Goal: Task Accomplishment & Management: Manage account settings

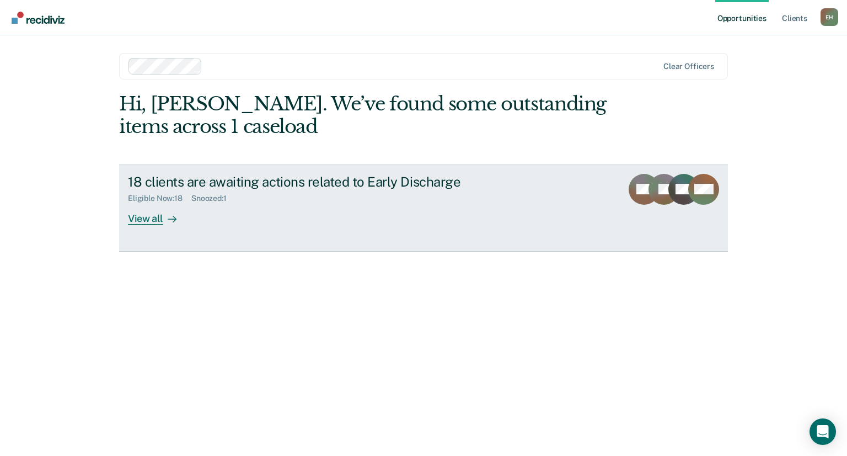
click at [153, 219] on div "View all" at bounding box center [159, 214] width 62 height 22
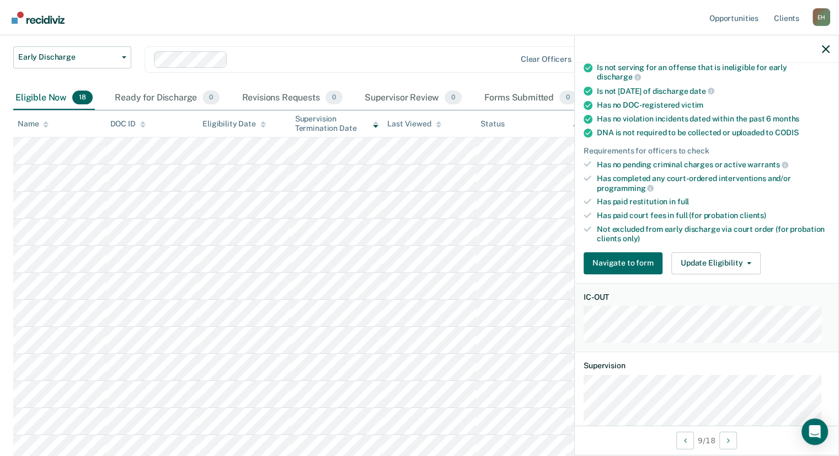
scroll to position [180, 0]
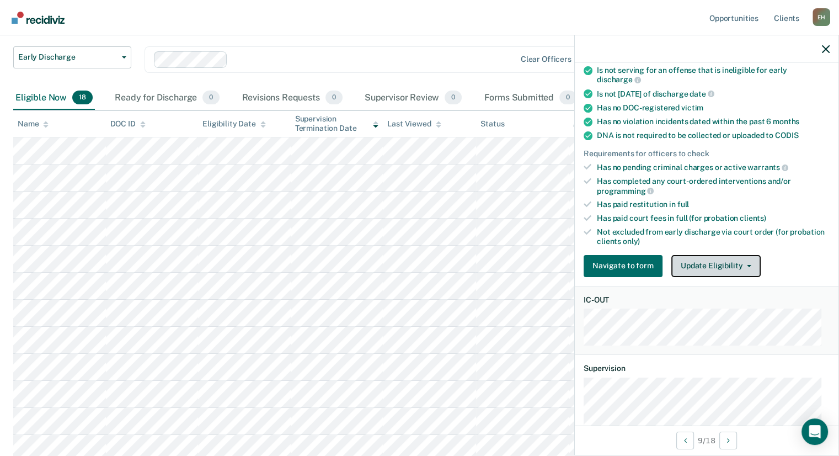
click at [683, 265] on button "Update Eligibility" at bounding box center [715, 266] width 89 height 22
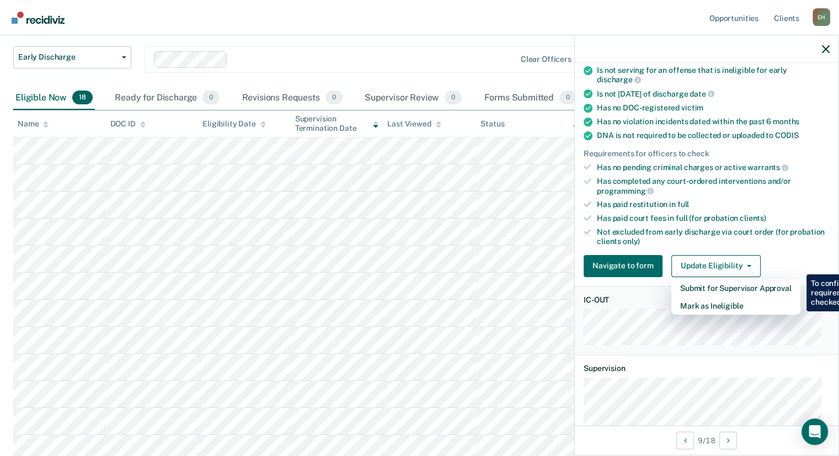
click at [683, 219] on ul "Requirements validated by data from ICON Is on supervision level 0 - not availa…" at bounding box center [707, 106] width 246 height 279
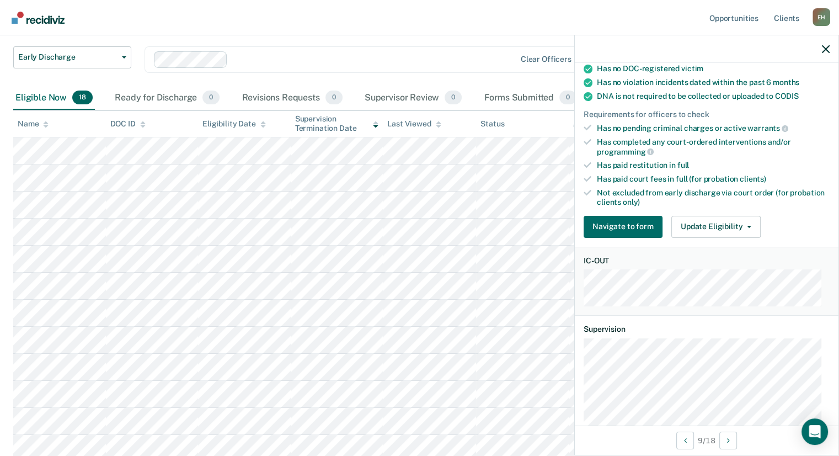
scroll to position [219, 0]
click at [687, 218] on button "Update Eligibility" at bounding box center [715, 227] width 89 height 22
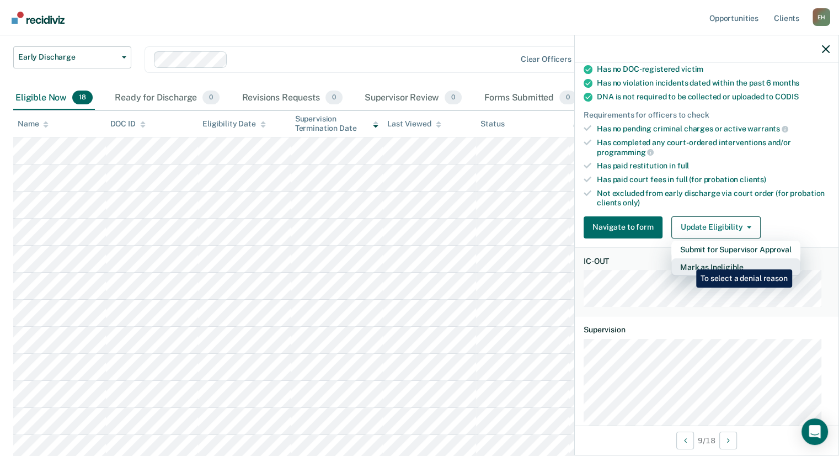
click at [688, 261] on button "Mark as Ineligible" at bounding box center [735, 267] width 129 height 18
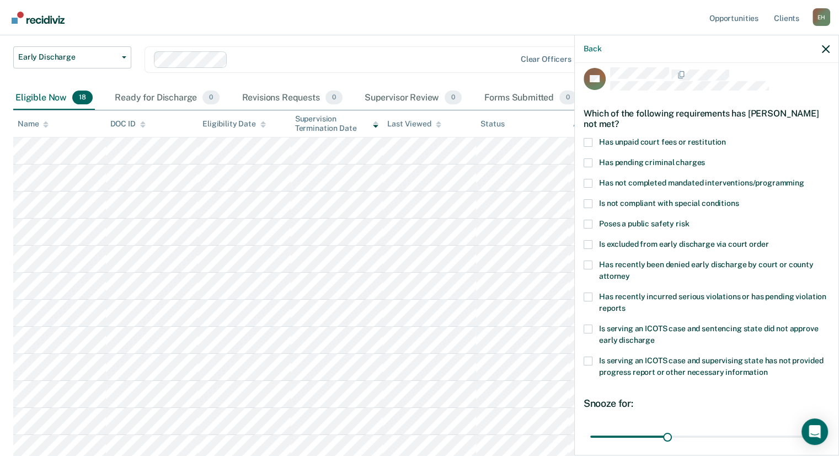
scroll to position [15, 0]
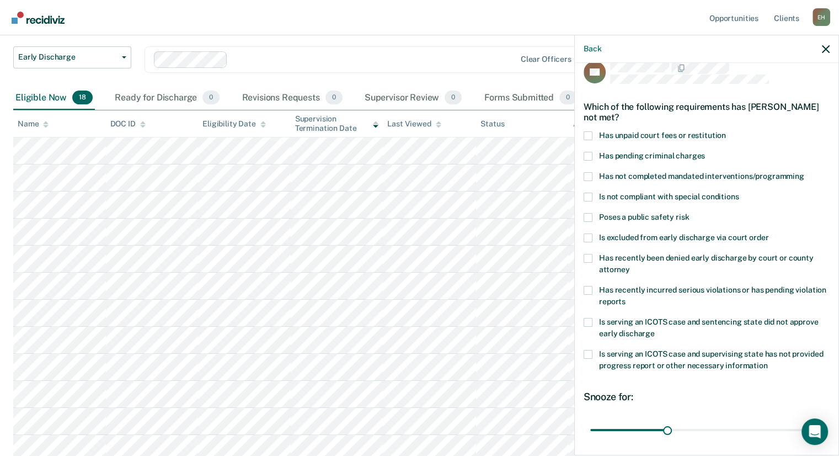
click at [593, 53] on div "Back" at bounding box center [707, 49] width 264 height 28
click at [591, 45] on button "Back" at bounding box center [593, 48] width 18 height 9
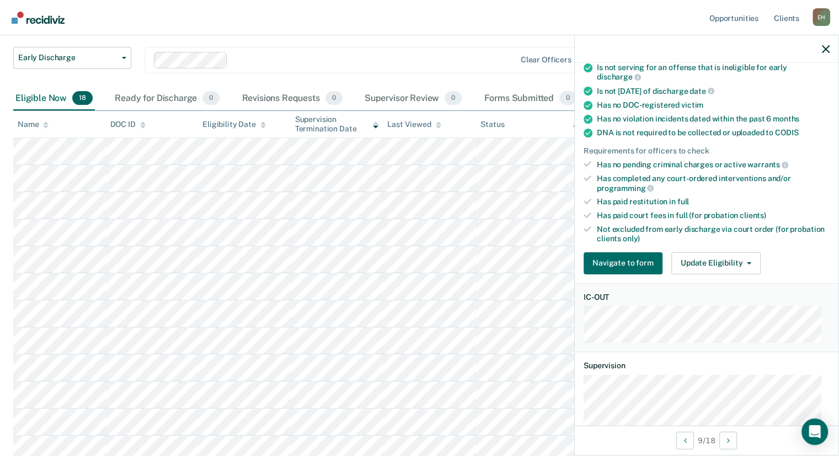
scroll to position [185, 0]
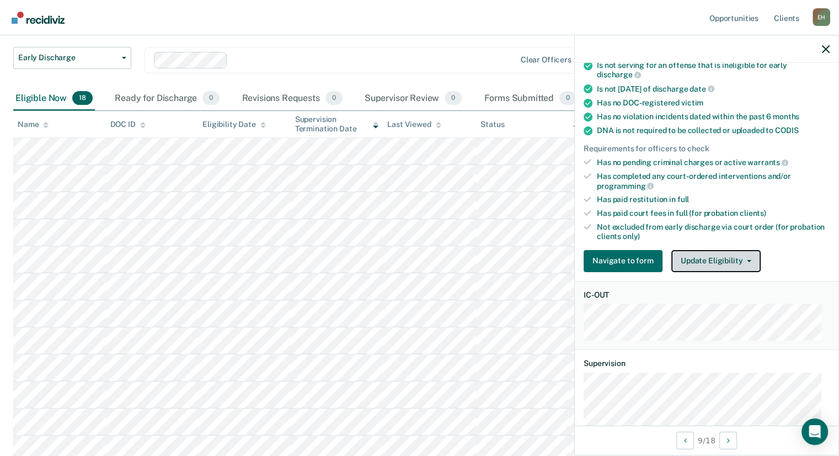
click at [693, 265] on button "Update Eligibility" at bounding box center [715, 261] width 89 height 22
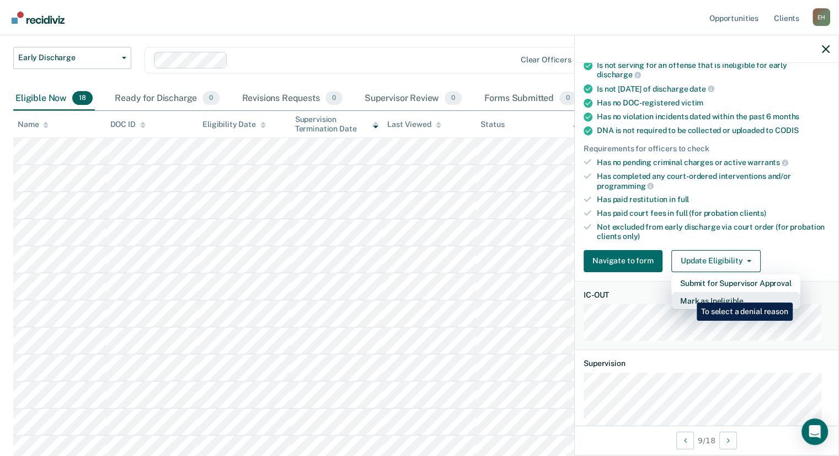
click at [688, 294] on button "Mark as Ineligible" at bounding box center [735, 301] width 129 height 18
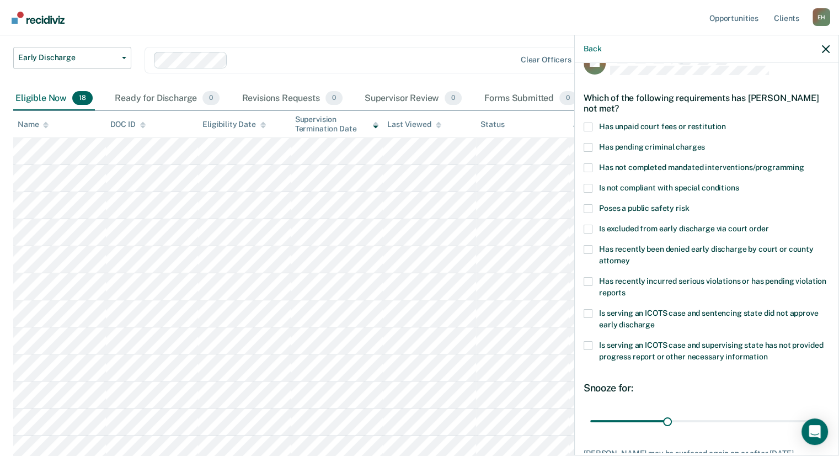
scroll to position [23, 0]
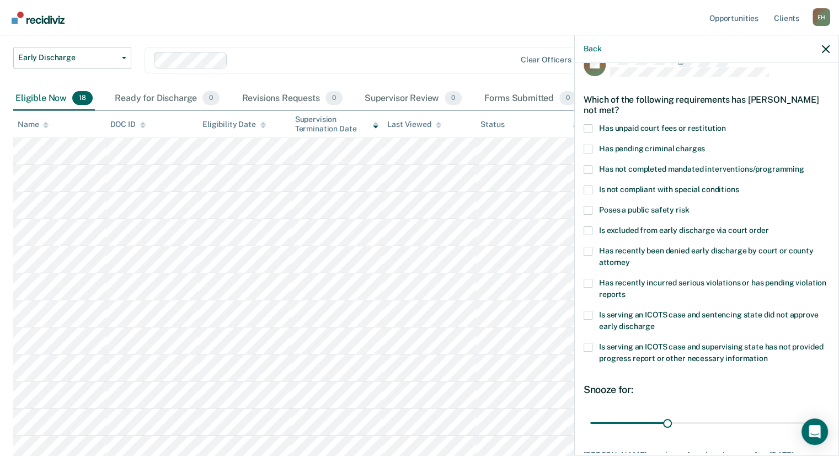
click at [587, 350] on label "Is serving an ICOTS case and supervising state has not provided progress report…" at bounding box center [707, 354] width 246 height 23
click at [768, 354] on input "Is serving an ICOTS case and supervising state has not provided progress report…" at bounding box center [768, 354] width 0 height 0
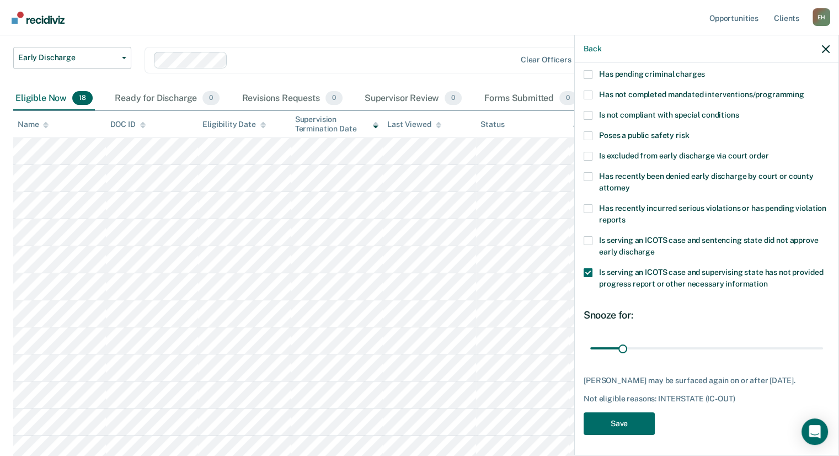
scroll to position [97, 0]
type input "30"
click at [622, 349] on input "range" at bounding box center [706, 348] width 233 height 19
click at [618, 415] on button "Save" at bounding box center [619, 423] width 71 height 23
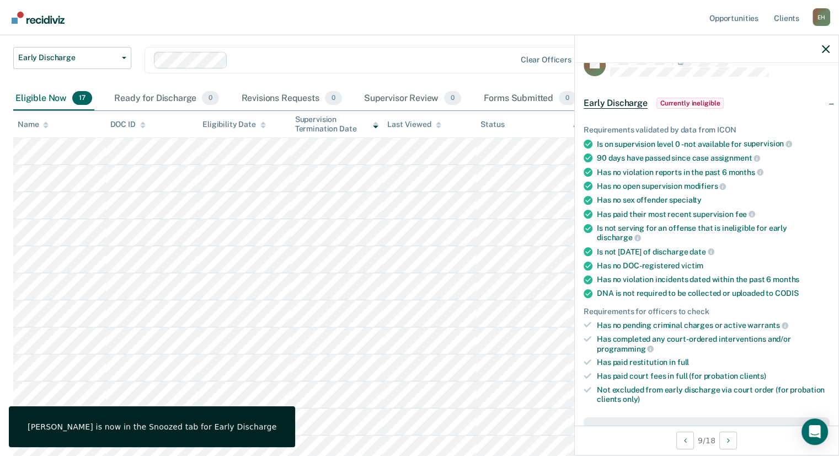
scroll to position [0, 0]
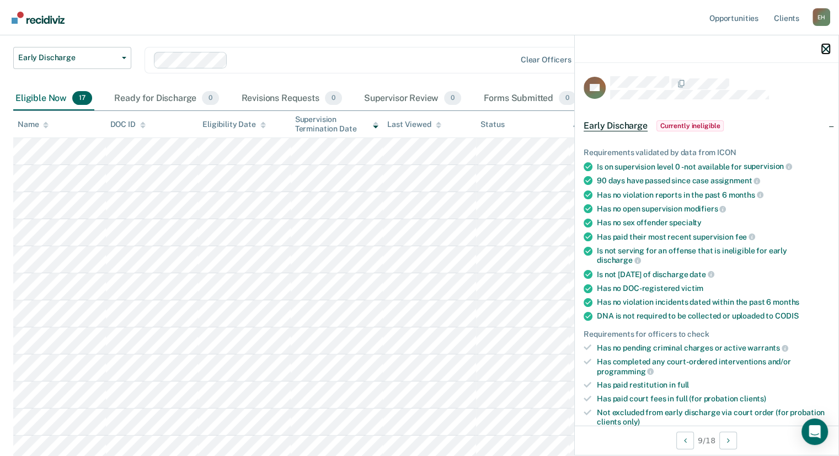
click at [825, 51] on icon "button" at bounding box center [826, 49] width 8 height 8
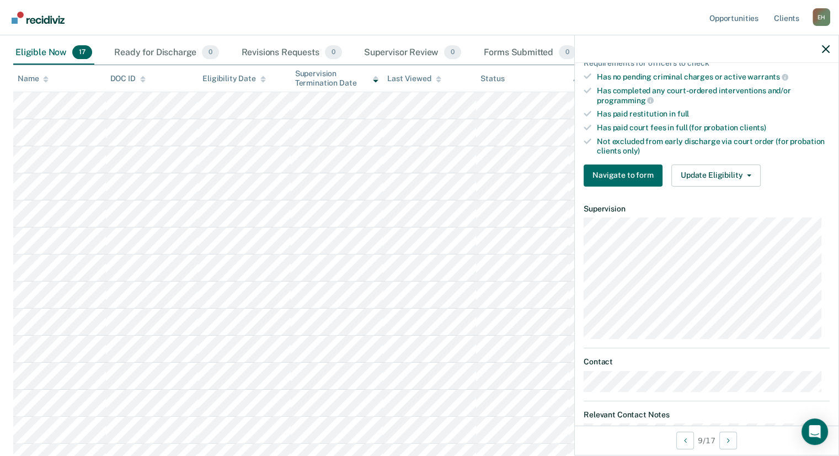
scroll to position [282, 0]
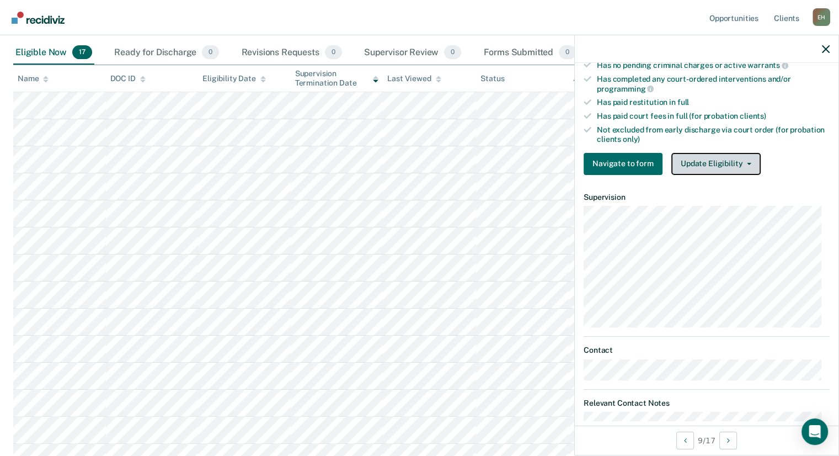
click at [725, 165] on button "Update Eligibility" at bounding box center [715, 164] width 89 height 22
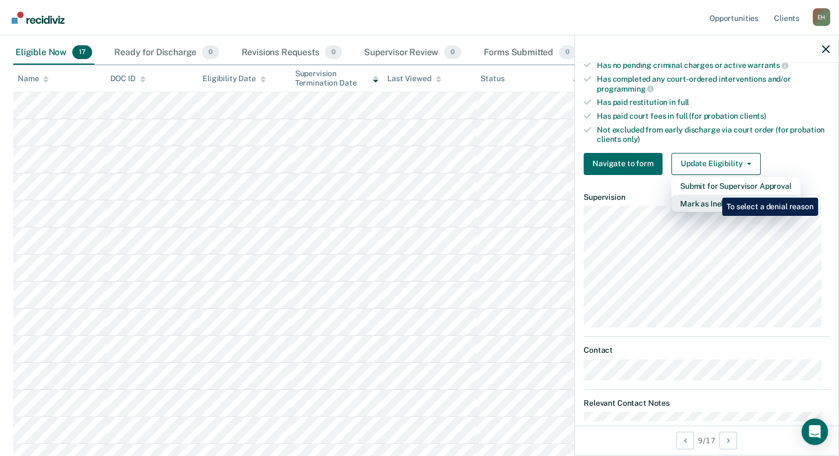
click at [714, 195] on button "Mark as Ineligible" at bounding box center [735, 204] width 129 height 18
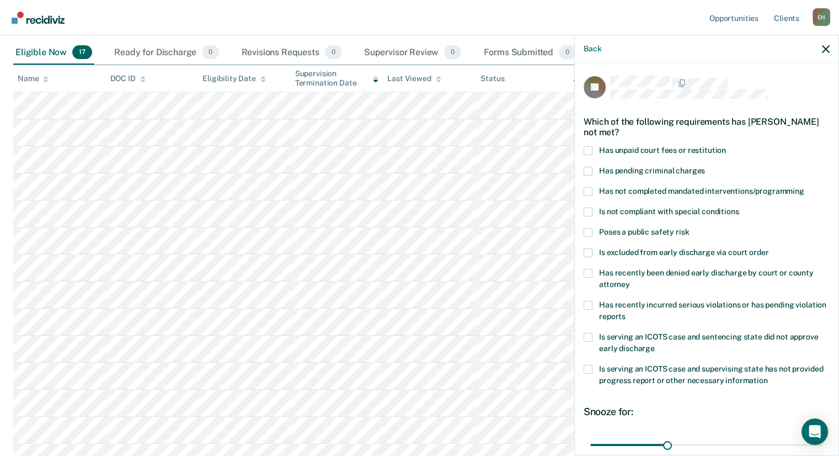
scroll to position [0, 0]
click at [825, 49] on icon "button" at bounding box center [826, 49] width 8 height 8
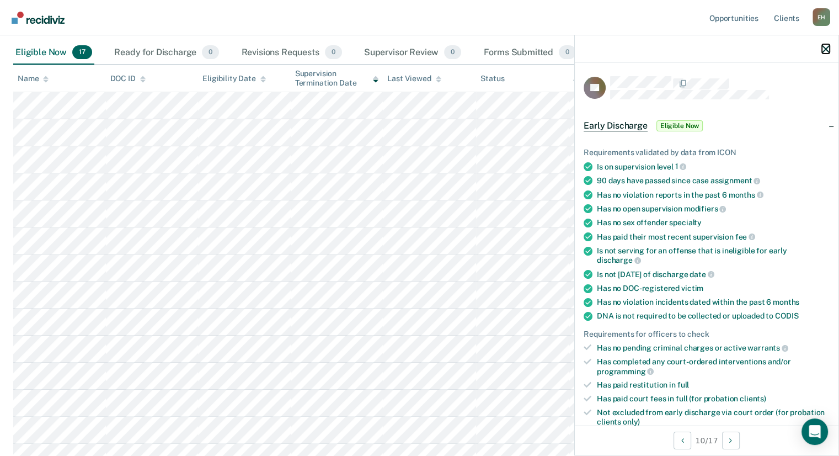
click at [825, 50] on icon "button" at bounding box center [826, 49] width 8 height 8
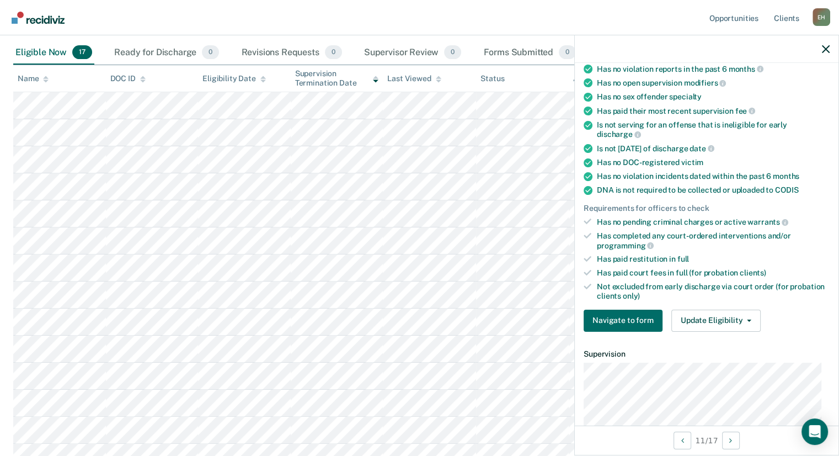
scroll to position [127, 0]
click at [697, 319] on button "Update Eligibility" at bounding box center [715, 319] width 89 height 22
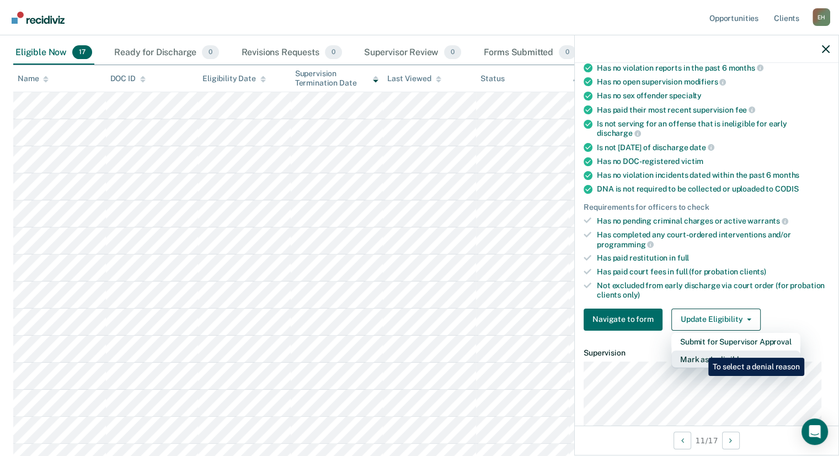
click at [700, 350] on button "Mark as Ineligible" at bounding box center [735, 359] width 129 height 18
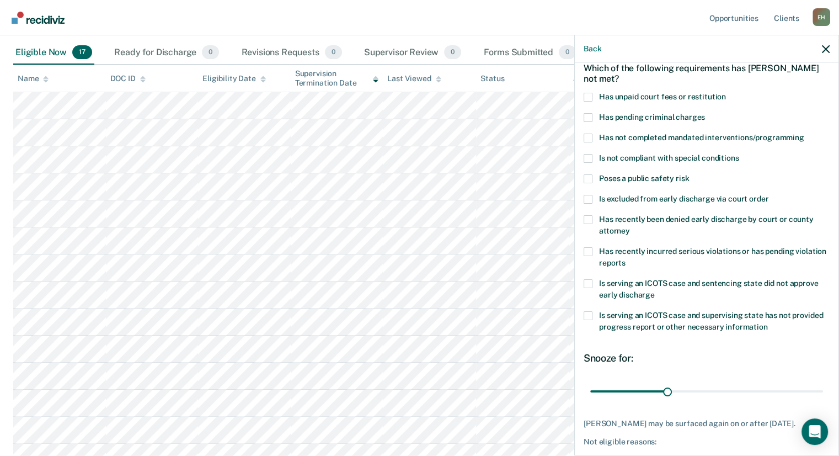
scroll to position [52, 0]
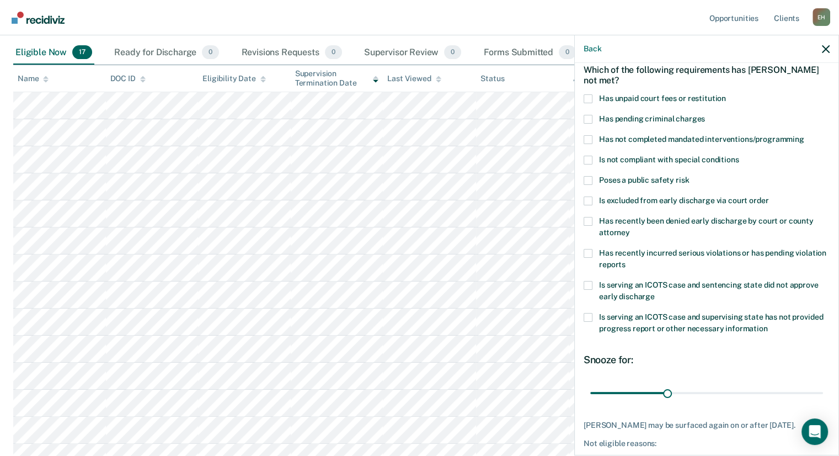
click at [587, 135] on span at bounding box center [588, 139] width 9 height 9
click at [804, 135] on input "Has not completed mandated interventions/programming" at bounding box center [804, 135] width 0 height 0
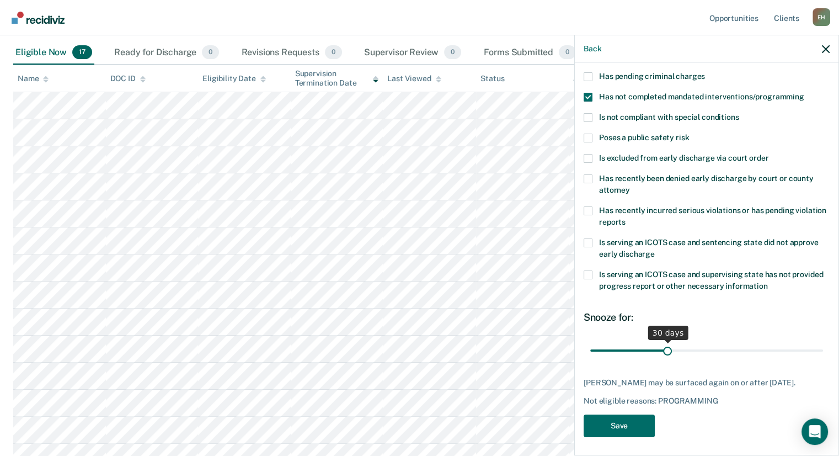
scroll to position [95, 0]
drag, startPoint x: 664, startPoint y: 347, endPoint x: 692, endPoint y: 349, distance: 28.2
click at [692, 349] on input "range" at bounding box center [706, 350] width 233 height 19
drag, startPoint x: 690, startPoint y: 350, endPoint x: 703, endPoint y: 347, distance: 13.5
type input "46"
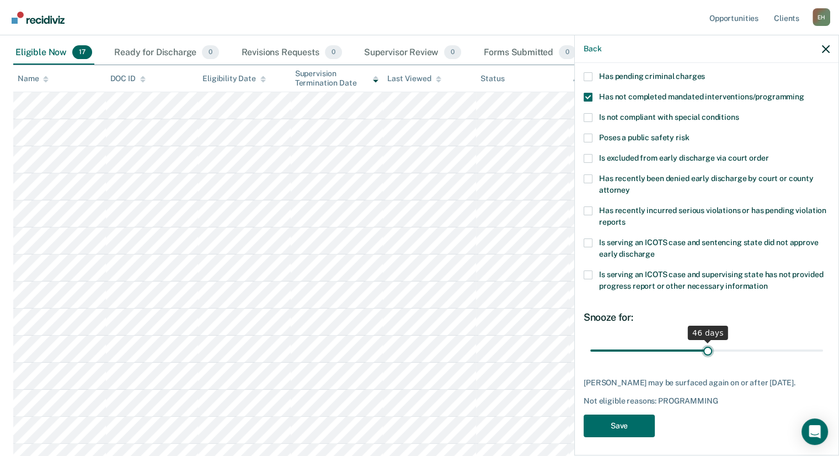
click at [703, 347] on input "range" at bounding box center [706, 350] width 233 height 19
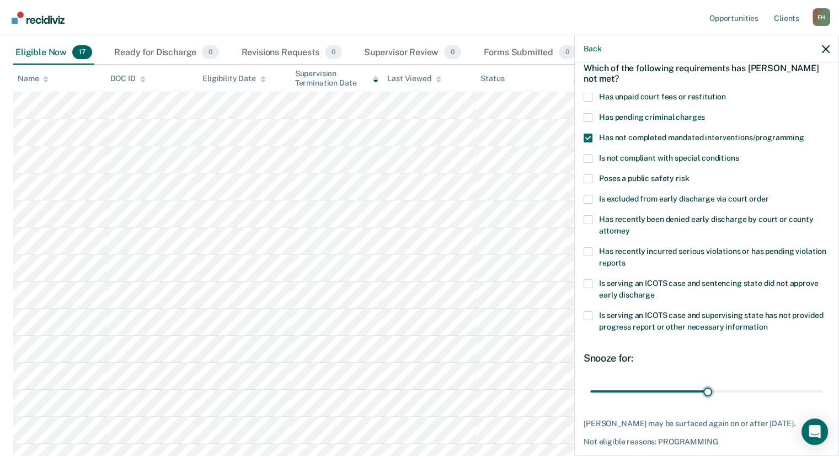
scroll to position [106, 0]
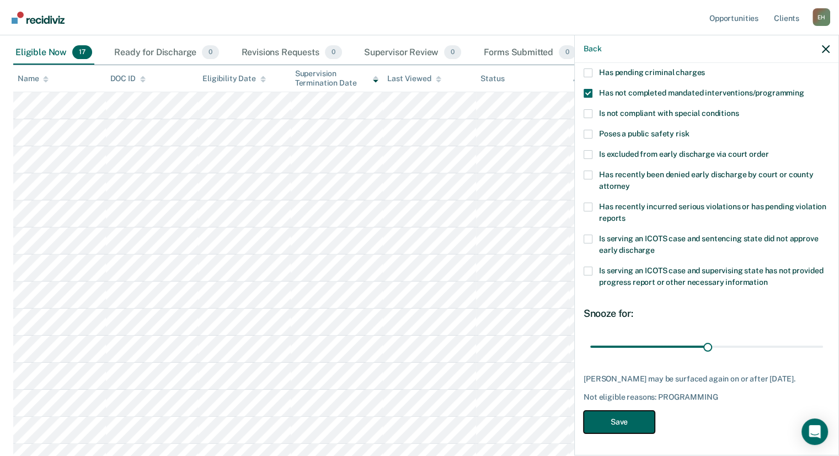
click at [614, 414] on button "Save" at bounding box center [619, 421] width 71 height 23
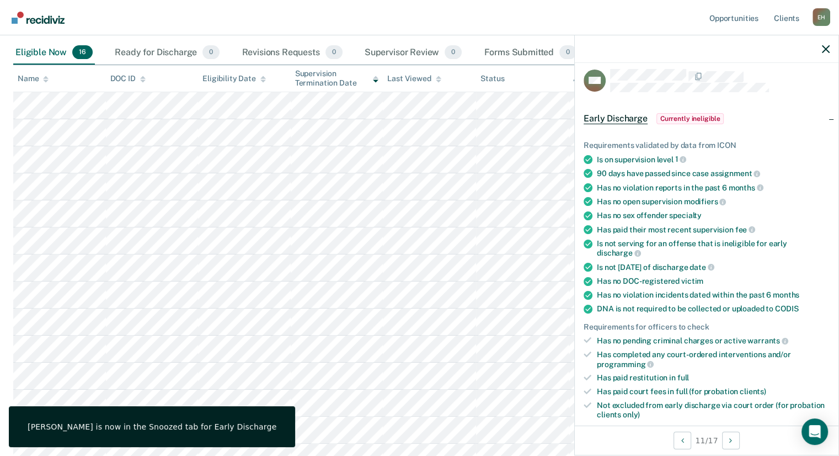
scroll to position [0, 0]
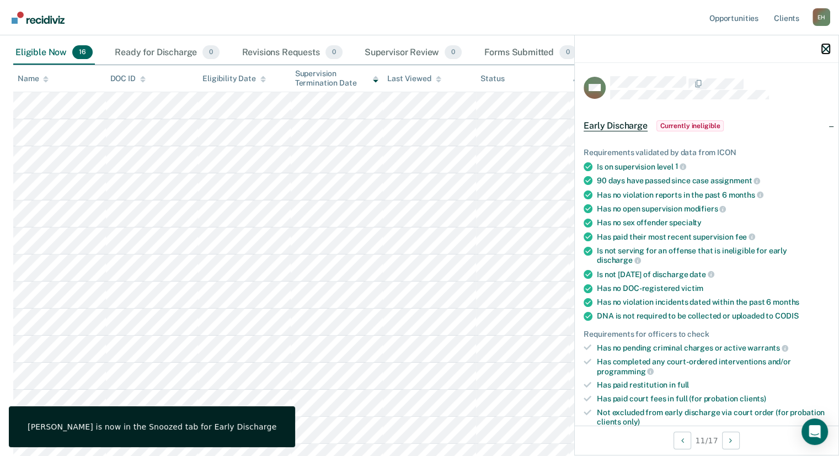
click at [822, 51] on icon "button" at bounding box center [826, 49] width 8 height 8
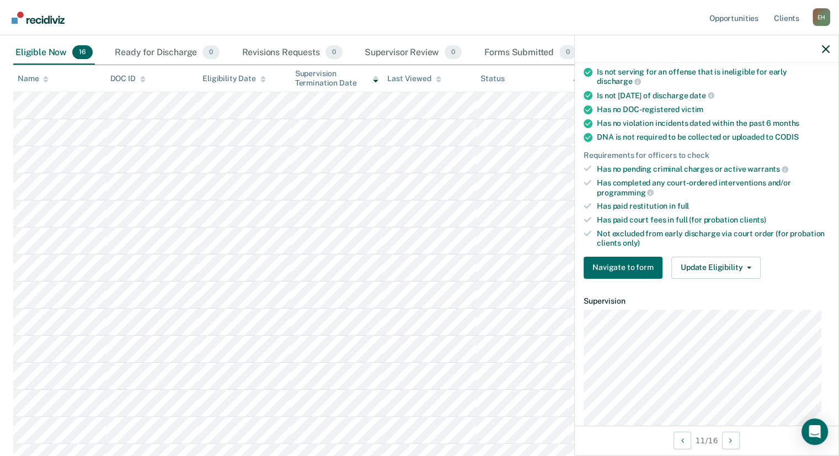
scroll to position [183, 0]
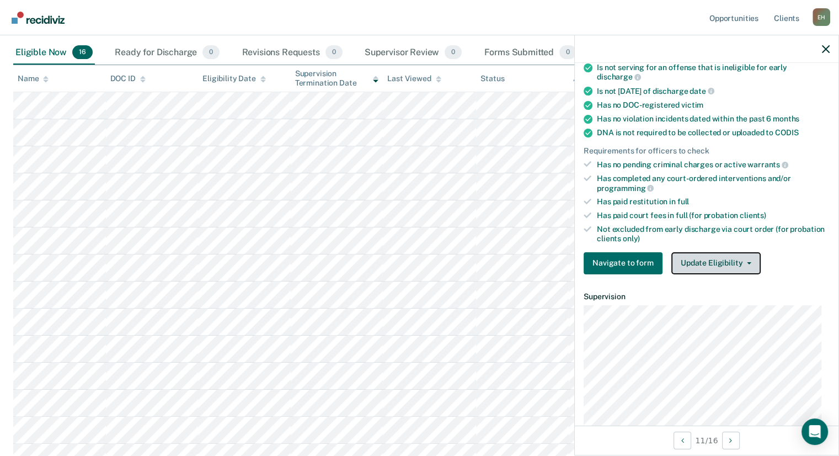
click at [708, 267] on button "Update Eligibility" at bounding box center [715, 263] width 89 height 22
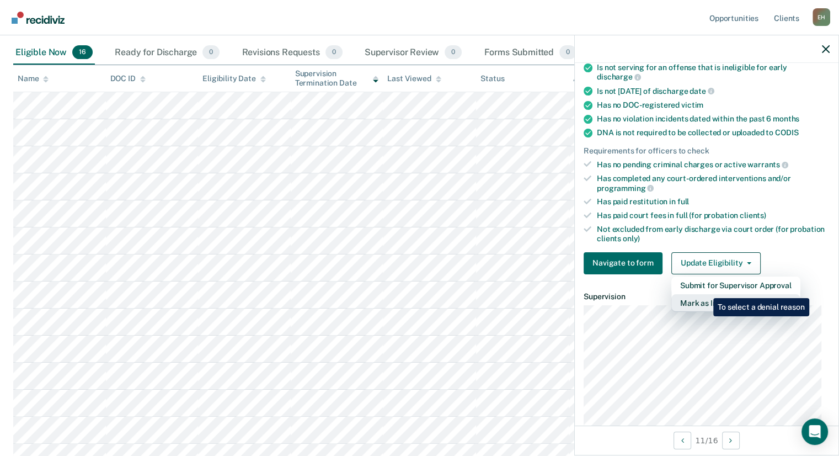
click at [705, 294] on button "Mark as Ineligible" at bounding box center [735, 303] width 129 height 18
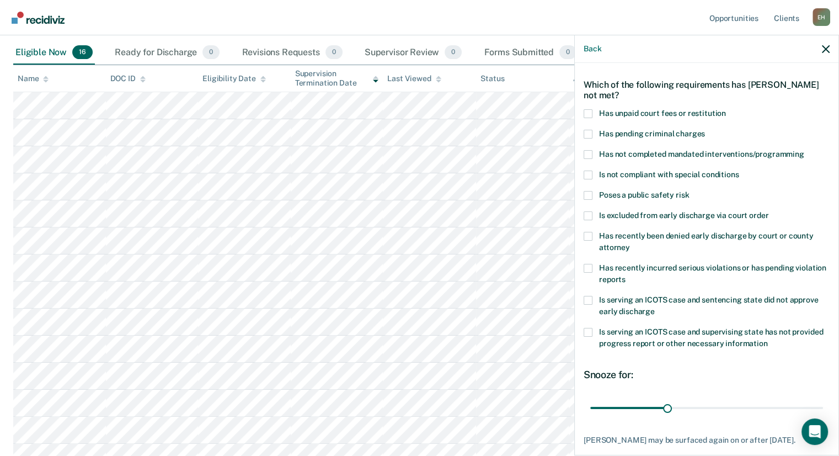
scroll to position [35, 0]
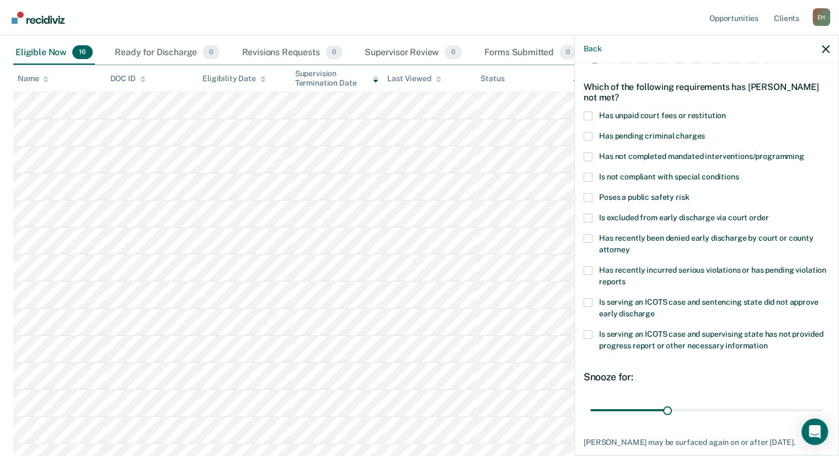
click at [591, 114] on span at bounding box center [588, 115] width 9 height 9
click at [726, 111] on input "Has unpaid court fees or restitution" at bounding box center [726, 111] width 0 height 0
click at [591, 155] on span at bounding box center [588, 156] width 9 height 9
click at [804, 152] on input "Has not completed mandated interventions/programming" at bounding box center [804, 152] width 0 height 0
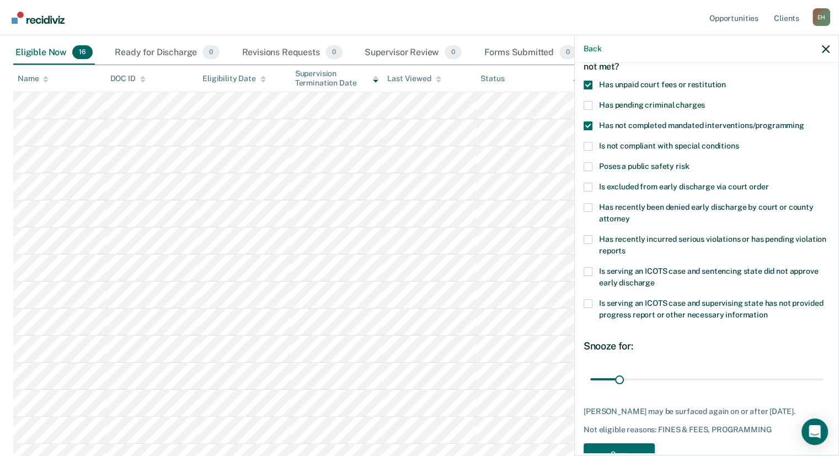
scroll to position [67, 0]
drag, startPoint x: 622, startPoint y: 378, endPoint x: 635, endPoint y: 383, distance: 14.7
click at [635, 383] on input "range" at bounding box center [706, 377] width 233 height 19
click at [638, 380] on input "range" at bounding box center [706, 377] width 233 height 19
type input "52"
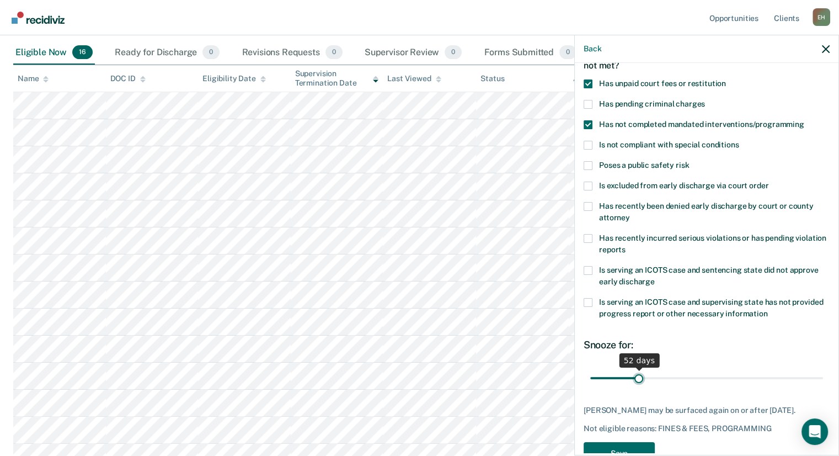
click at [636, 384] on input "range" at bounding box center [706, 377] width 233 height 19
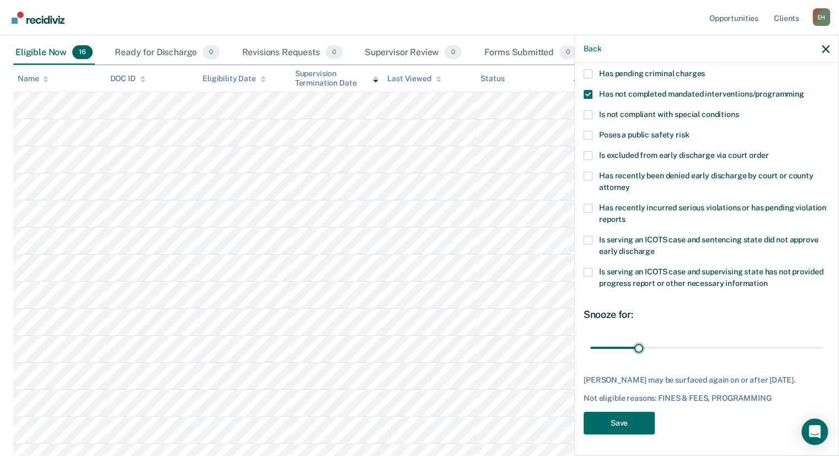
scroll to position [106, 0]
click at [610, 424] on button "Save" at bounding box center [619, 421] width 71 height 23
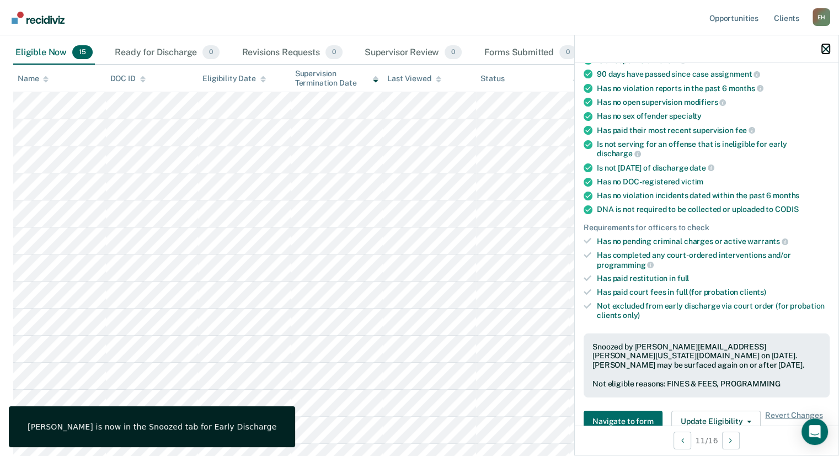
click at [823, 49] on icon "button" at bounding box center [826, 49] width 8 height 8
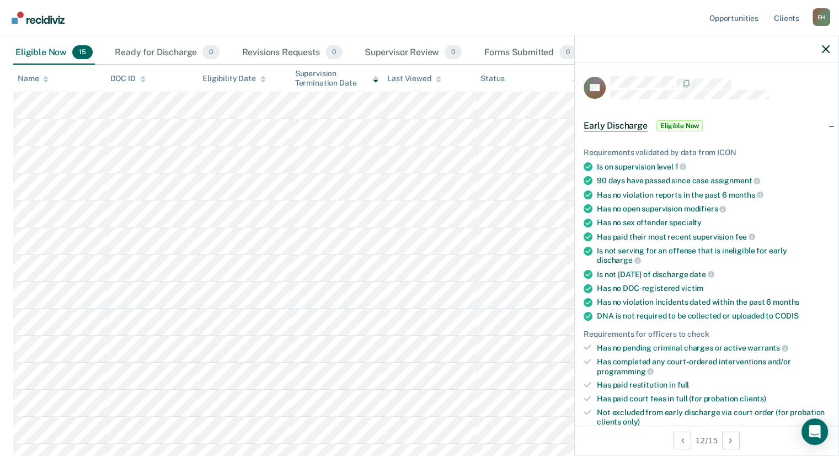
scroll to position [304, 0]
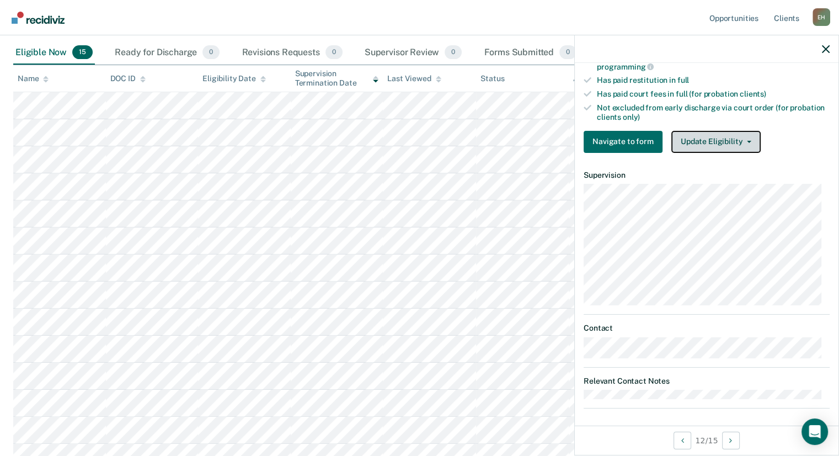
click at [695, 131] on button "Update Eligibility" at bounding box center [715, 142] width 89 height 22
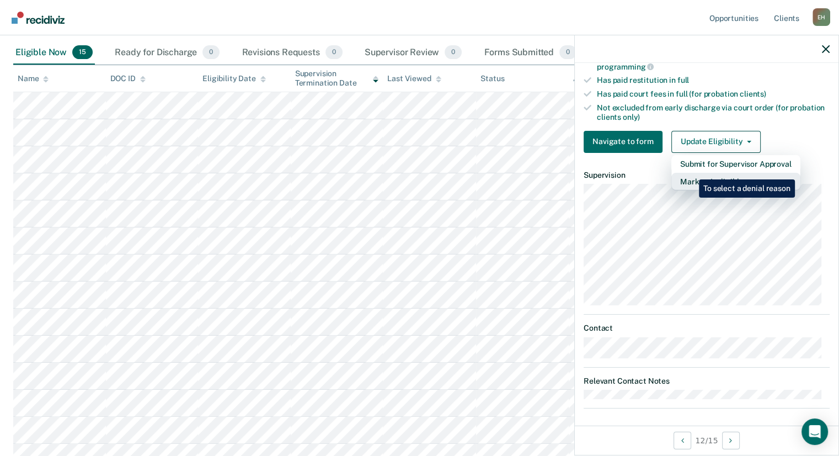
click at [691, 173] on button "Mark as Ineligible" at bounding box center [735, 182] width 129 height 18
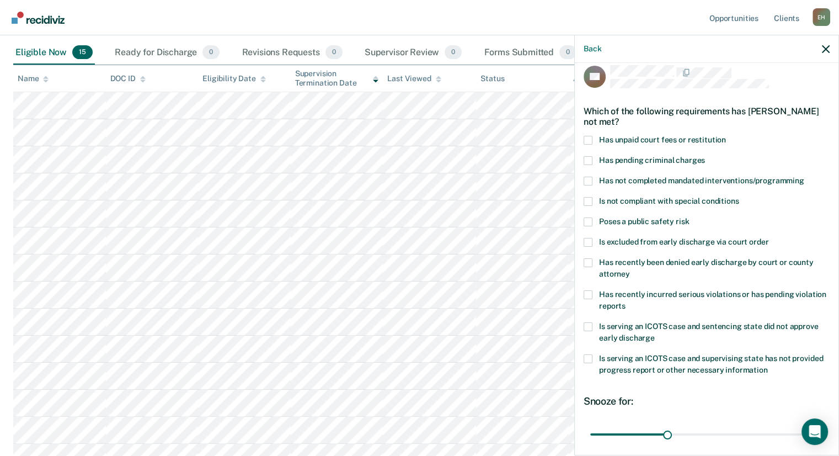
scroll to position [9, 0]
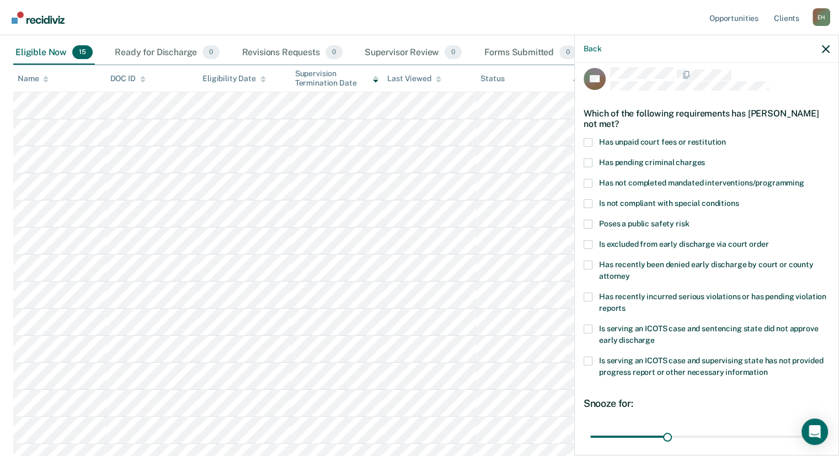
click at [588, 146] on label "Has unpaid court fees or restitution" at bounding box center [707, 144] width 246 height 12
click at [726, 138] on input "Has unpaid court fees or restitution" at bounding box center [726, 138] width 0 height 0
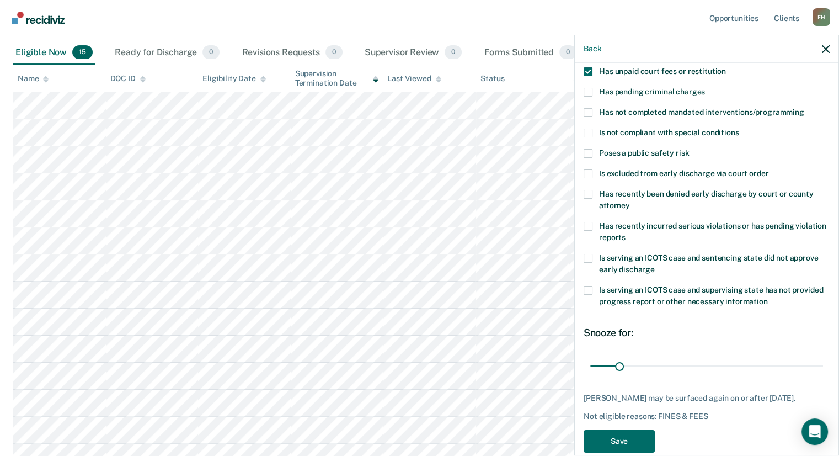
scroll to position [79, 0]
drag, startPoint x: 619, startPoint y: 366, endPoint x: 638, endPoint y: 374, distance: 19.8
type input "54"
click at [638, 374] on input "range" at bounding box center [706, 366] width 233 height 19
click at [613, 447] on button "Save" at bounding box center [619, 441] width 71 height 23
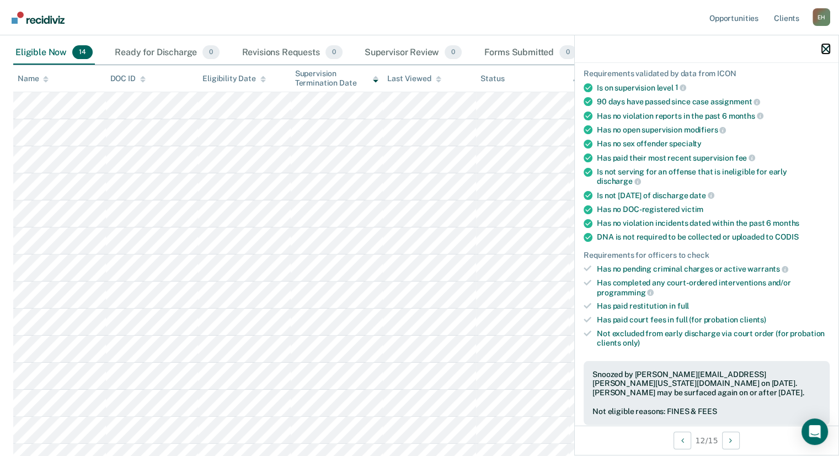
click at [825, 47] on icon "button" at bounding box center [826, 49] width 8 height 8
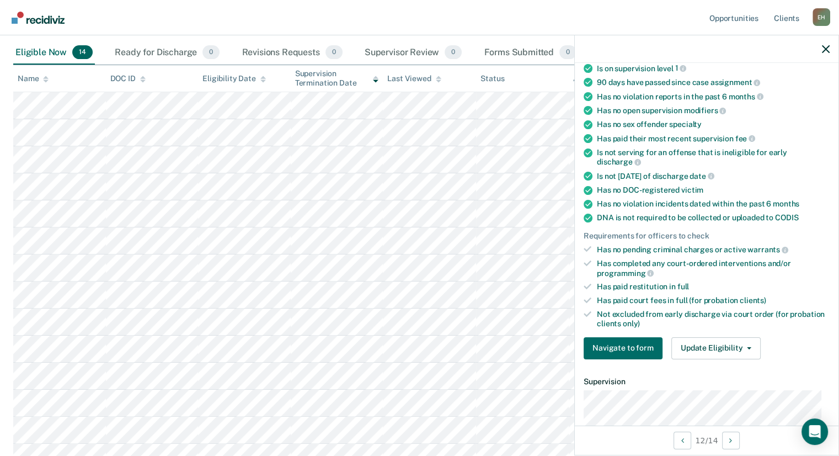
scroll to position [116, 0]
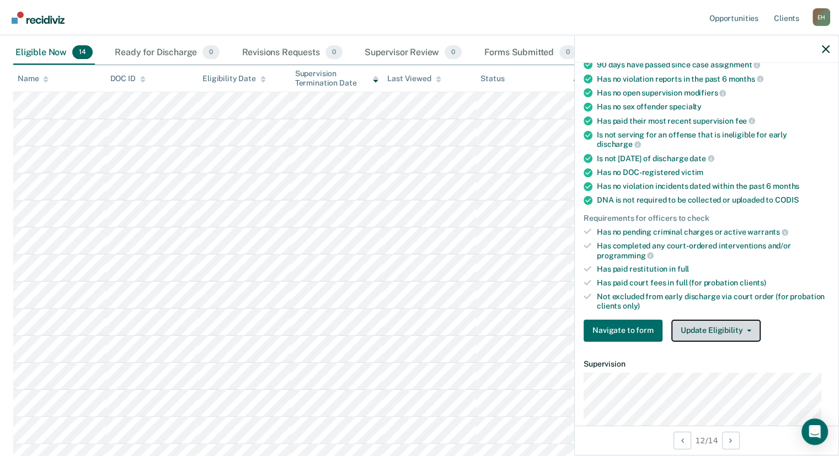
click at [713, 327] on button "Update Eligibility" at bounding box center [715, 330] width 89 height 22
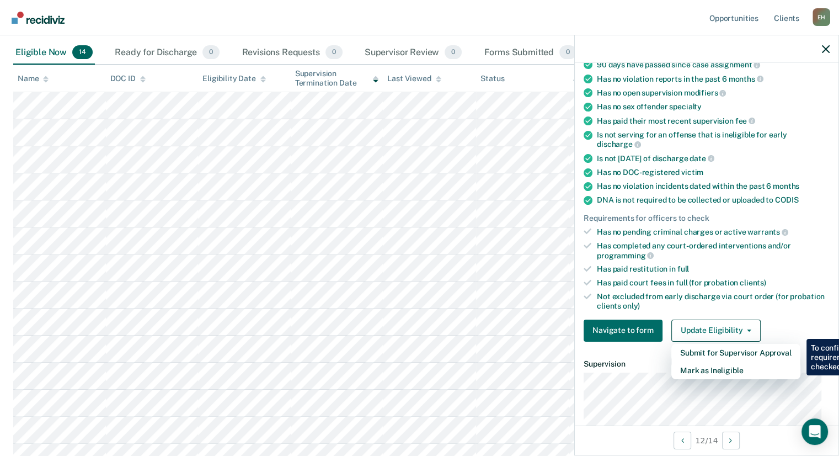
click at [699, 255] on div "Has completed any court-ordered interventions and/or programming" at bounding box center [713, 250] width 233 height 19
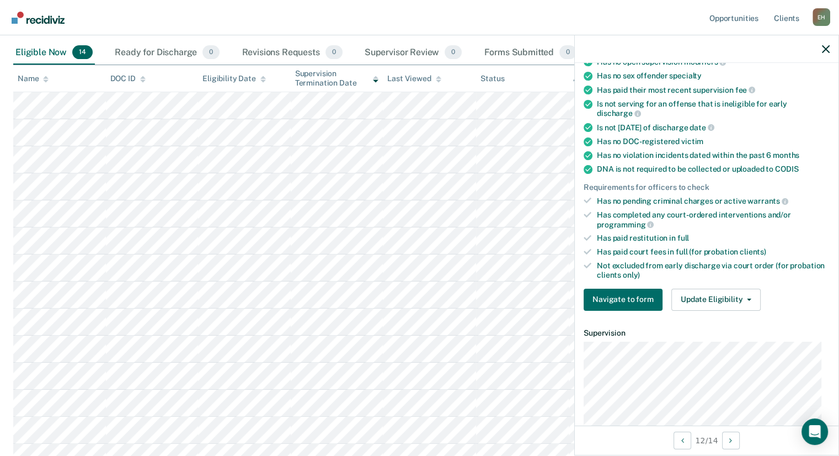
scroll to position [147, 0]
click at [823, 49] on icon "button" at bounding box center [826, 49] width 8 height 8
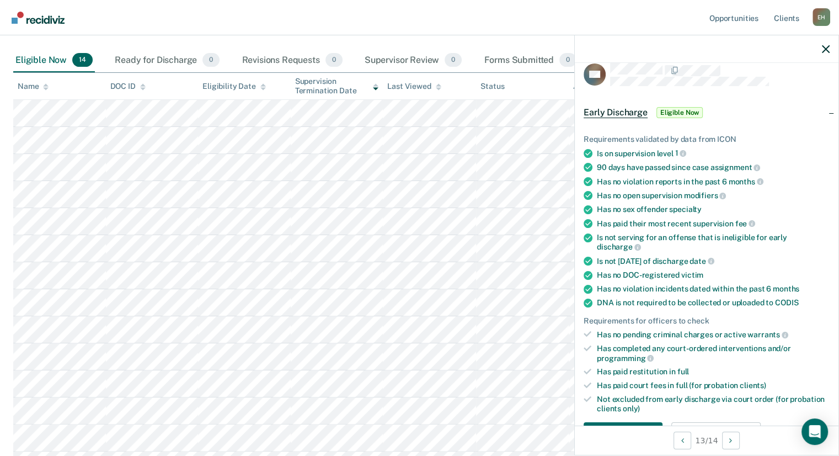
scroll to position [13, 0]
click at [675, 111] on span "Eligible Now" at bounding box center [679, 112] width 47 height 11
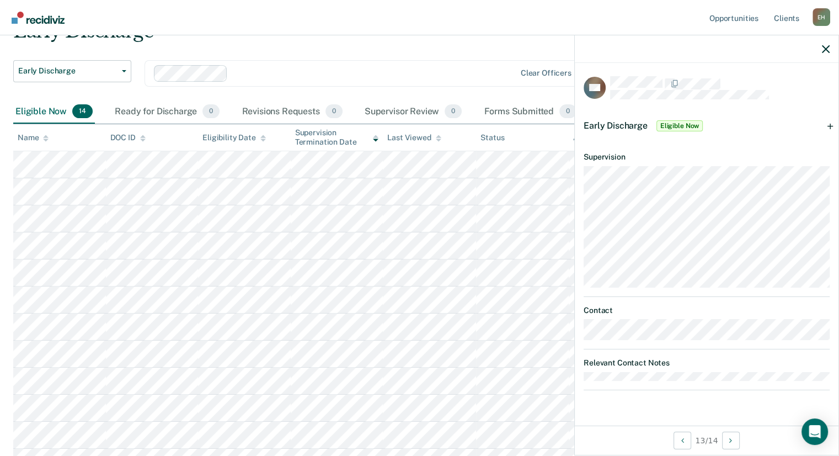
scroll to position [54, 0]
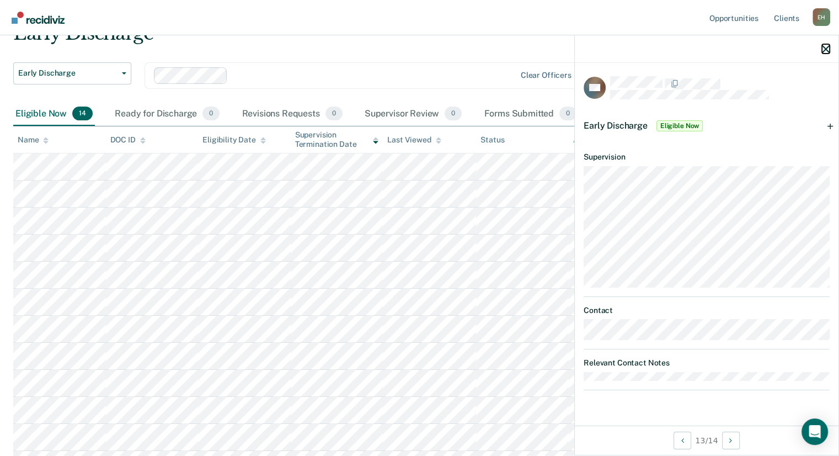
click at [822, 51] on icon "button" at bounding box center [826, 49] width 8 height 8
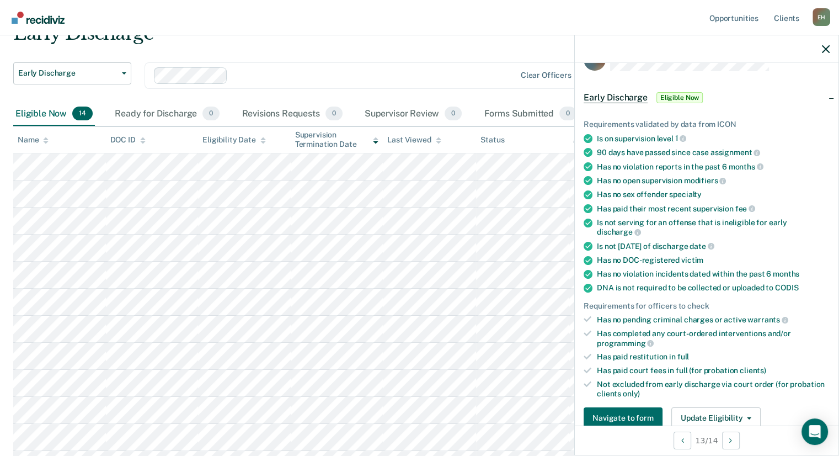
scroll to position [38, 0]
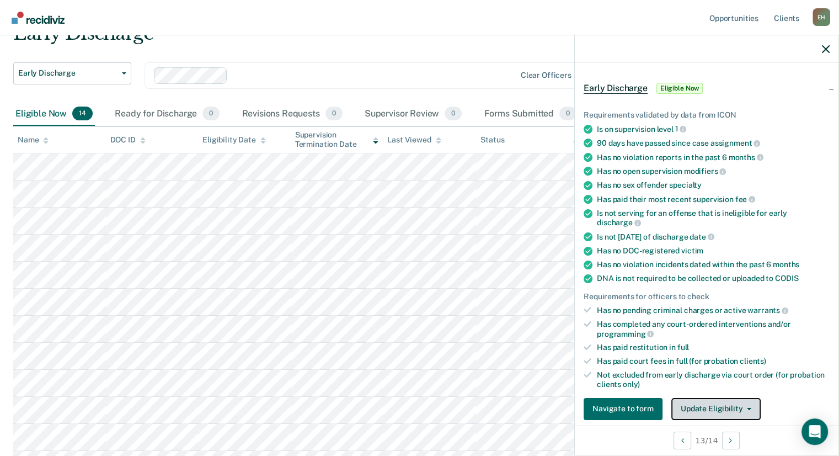
click at [699, 405] on button "Update Eligibility" at bounding box center [715, 409] width 89 height 22
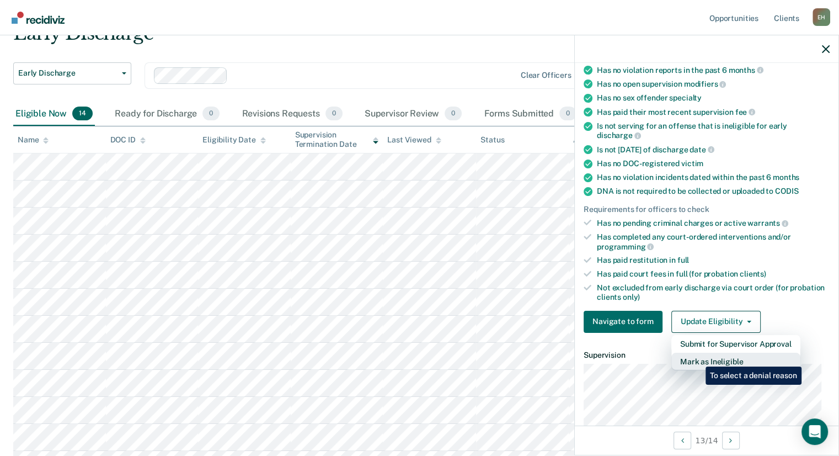
click at [697, 358] on button "Mark as Ineligible" at bounding box center [735, 361] width 129 height 18
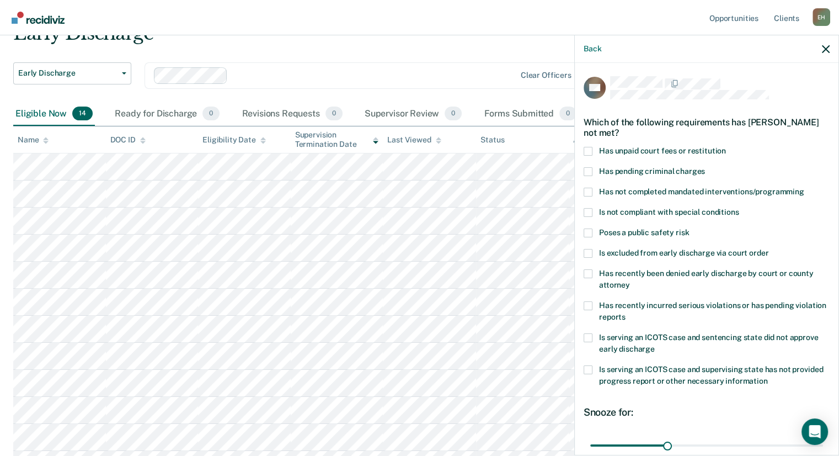
scroll to position [97, 0]
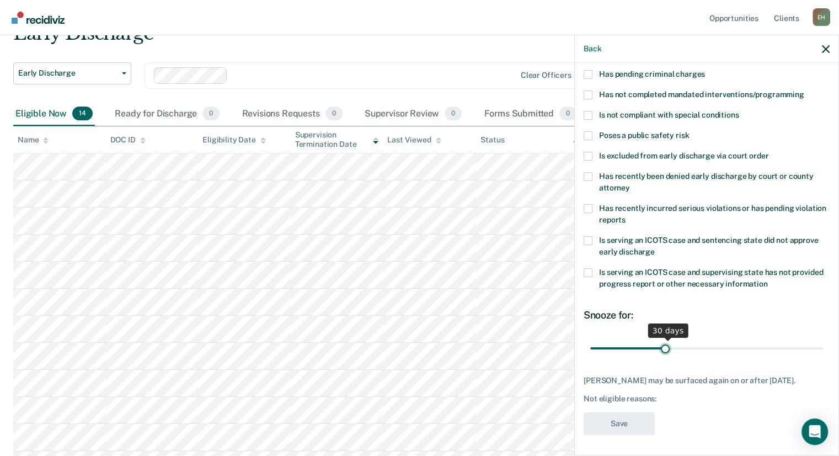
type input "29"
click at [662, 354] on input "range" at bounding box center [706, 348] width 233 height 19
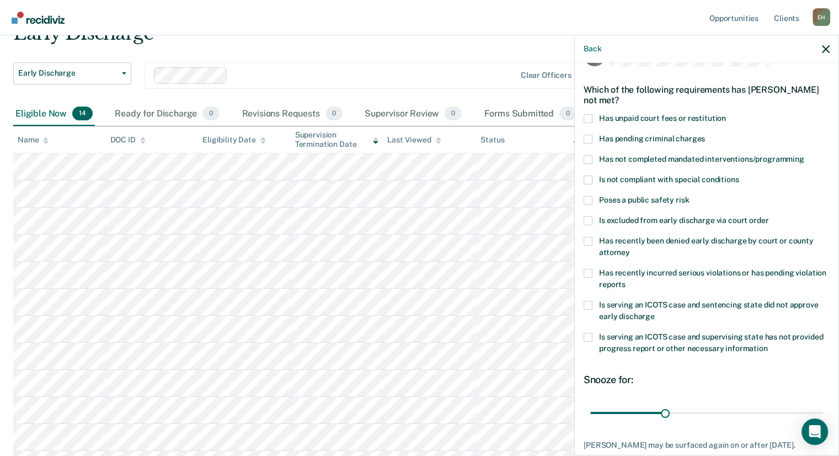
scroll to position [0, 0]
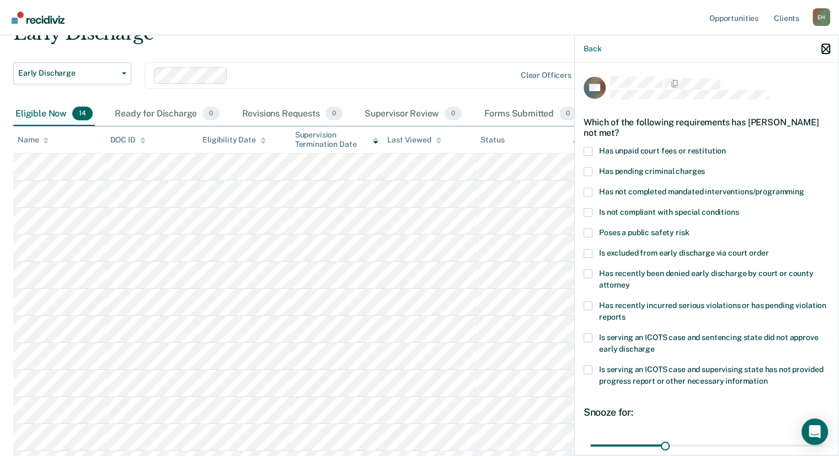
click at [825, 48] on icon "button" at bounding box center [826, 49] width 8 height 8
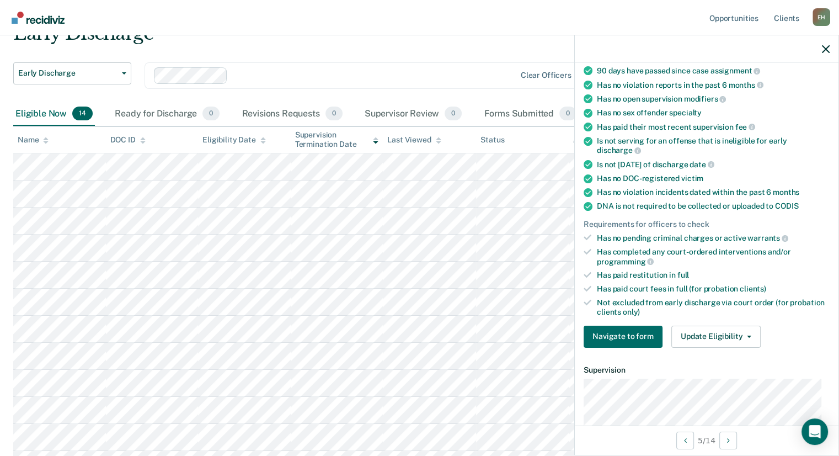
scroll to position [137, 0]
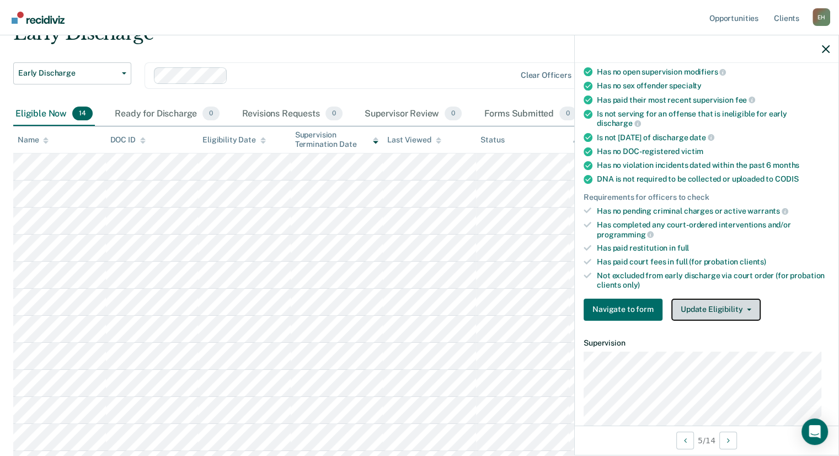
click at [694, 308] on button "Update Eligibility" at bounding box center [715, 309] width 89 height 22
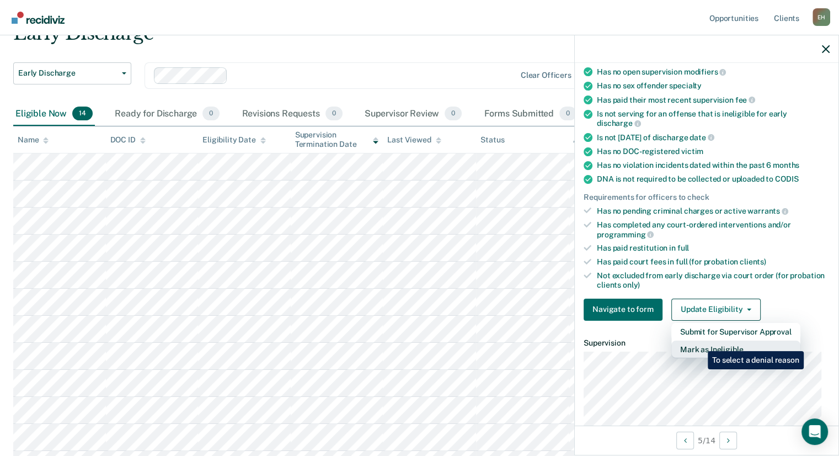
click at [699, 343] on button "Mark as Ineligible" at bounding box center [735, 349] width 129 height 18
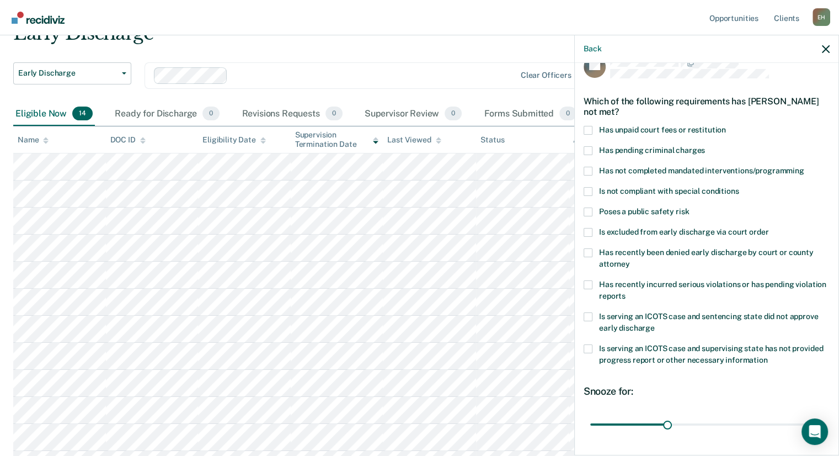
scroll to position [20, 0]
click at [592, 169] on label "Has not completed mandated interventions/programming" at bounding box center [707, 173] width 246 height 12
click at [804, 167] on input "Has not completed mandated interventions/programming" at bounding box center [804, 167] width 0 height 0
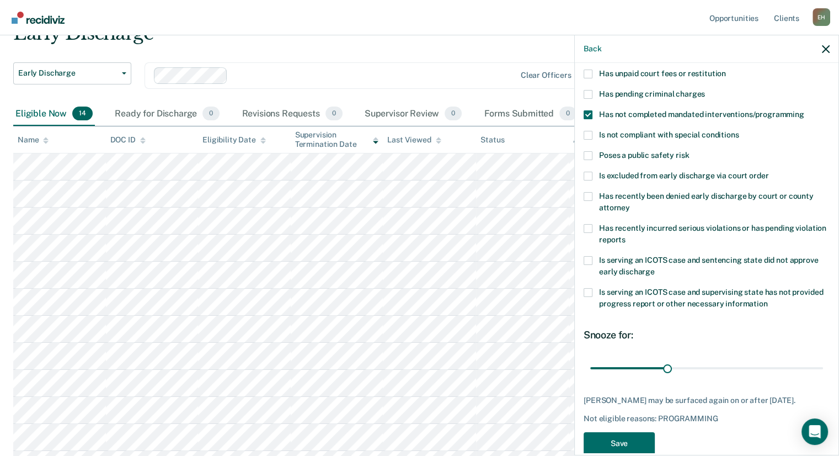
scroll to position [106, 0]
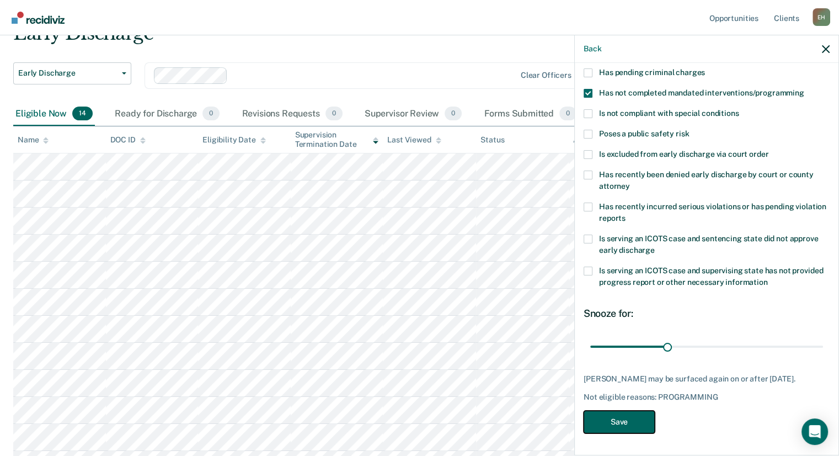
click at [620, 426] on button "Save" at bounding box center [619, 421] width 71 height 23
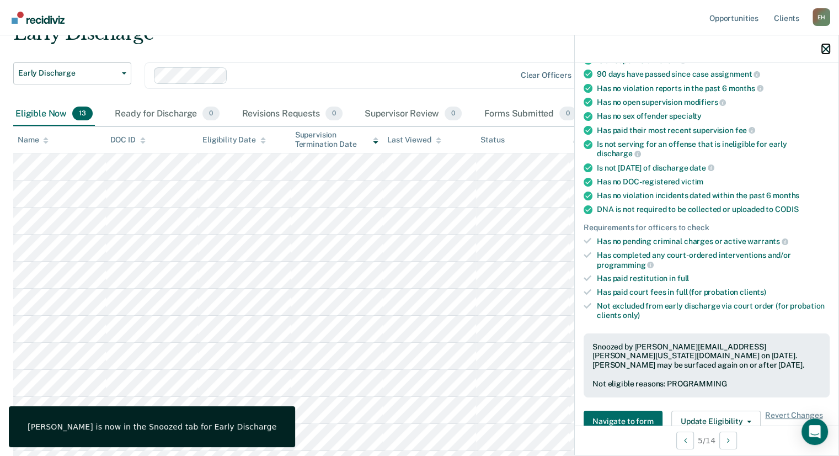
click at [827, 46] on icon "button" at bounding box center [826, 49] width 8 height 8
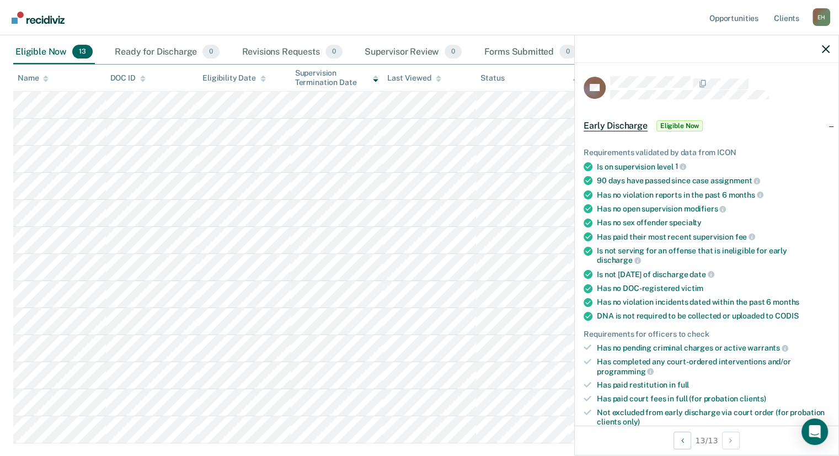
scroll to position [181, 0]
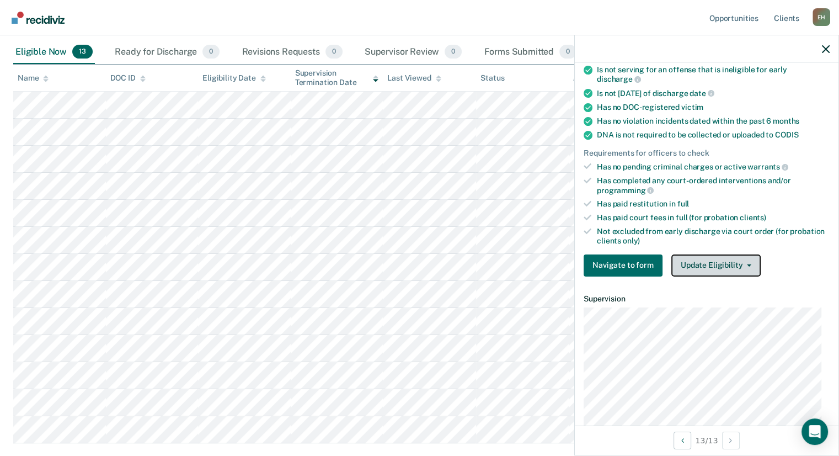
click at [725, 259] on button "Update Eligibility" at bounding box center [715, 265] width 89 height 22
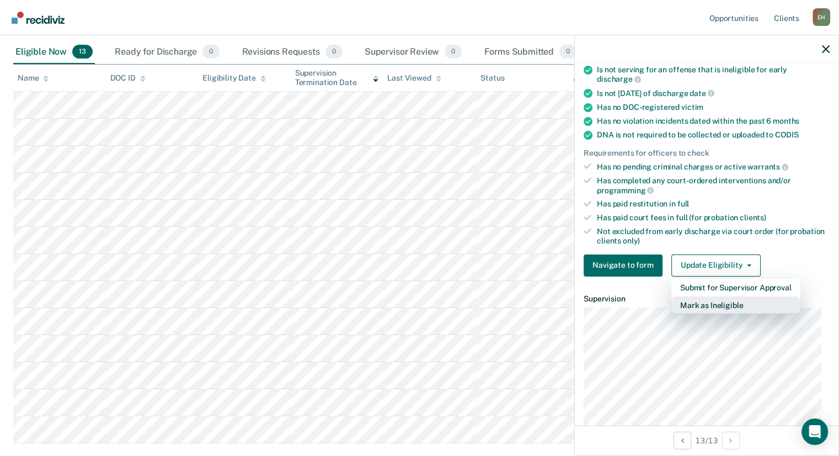
click at [681, 350] on article "RA Early Discharge Eligible Now Requirements validated by data from ICON Is on …" at bounding box center [707, 213] width 246 height 636
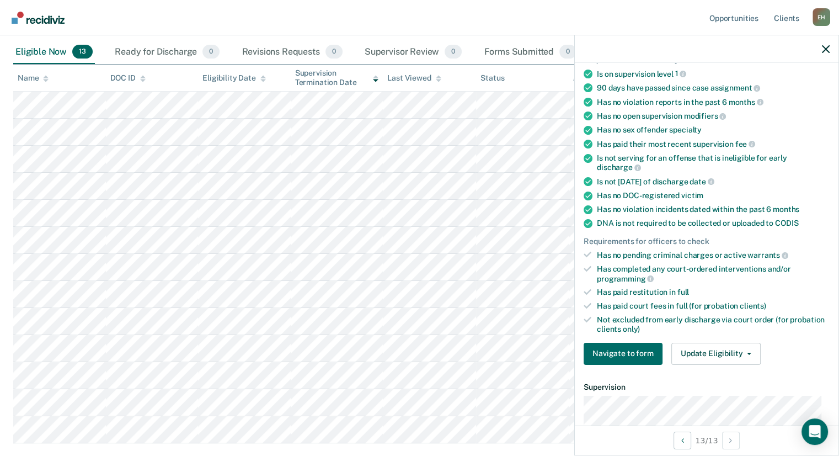
scroll to position [94, 0]
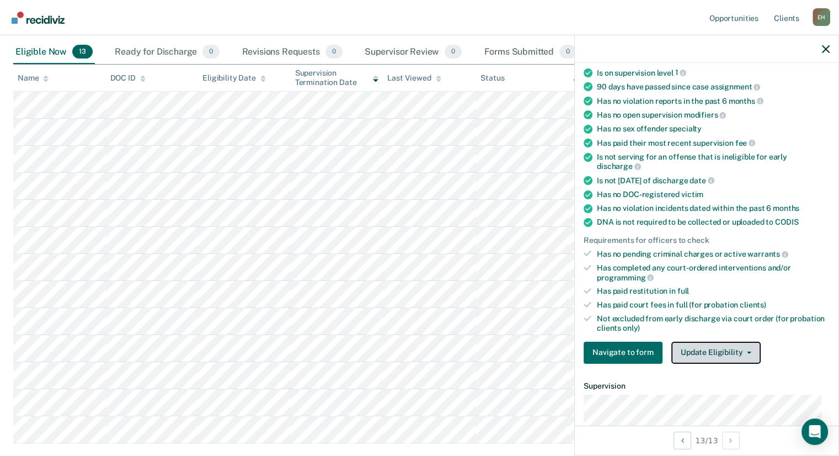
click at [710, 349] on button "Update Eligibility" at bounding box center [715, 352] width 89 height 22
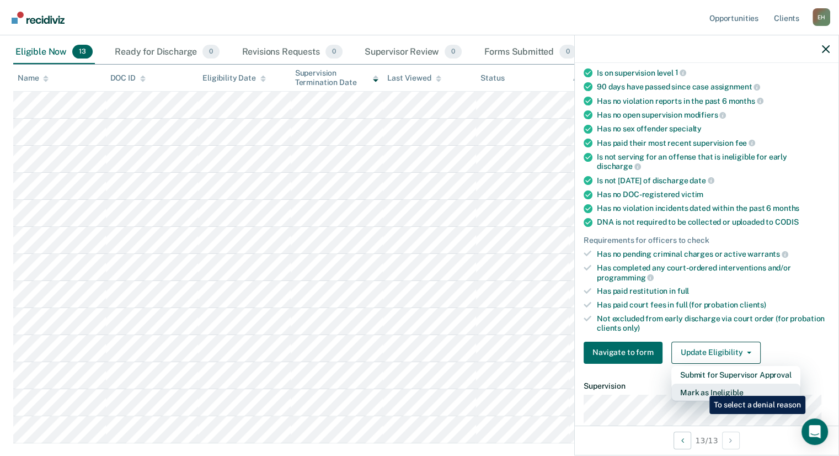
click at [701, 387] on button "Mark as Ineligible" at bounding box center [735, 392] width 129 height 18
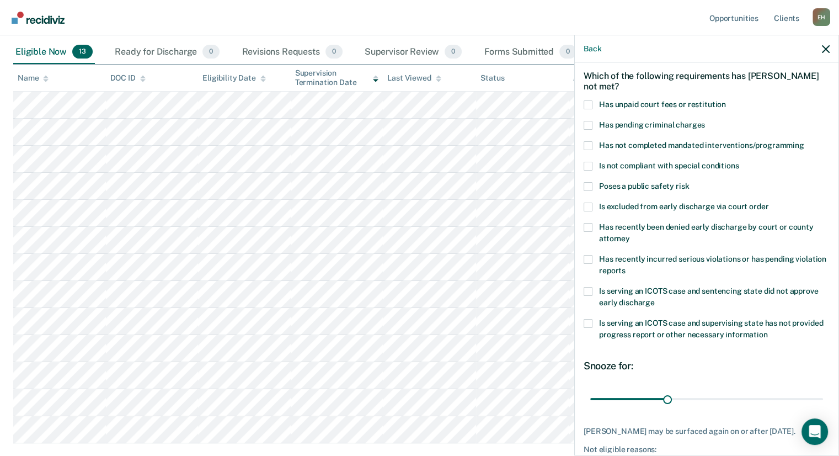
scroll to position [45, 0]
click at [827, 49] on icon "button" at bounding box center [826, 49] width 8 height 8
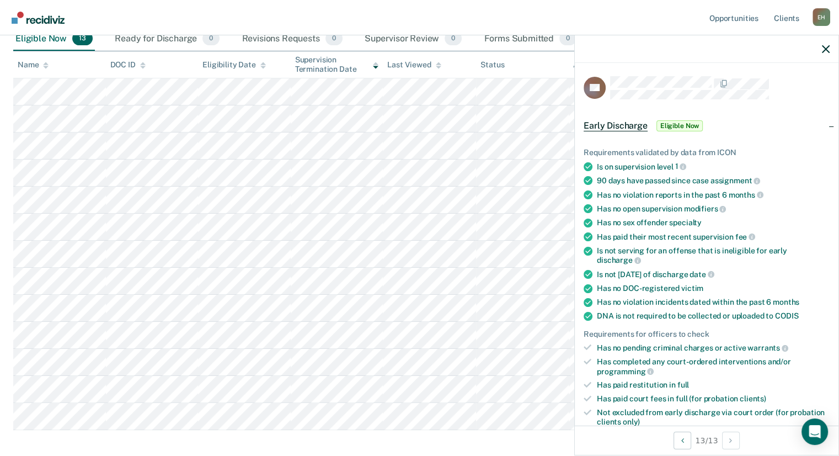
scroll to position [138, 0]
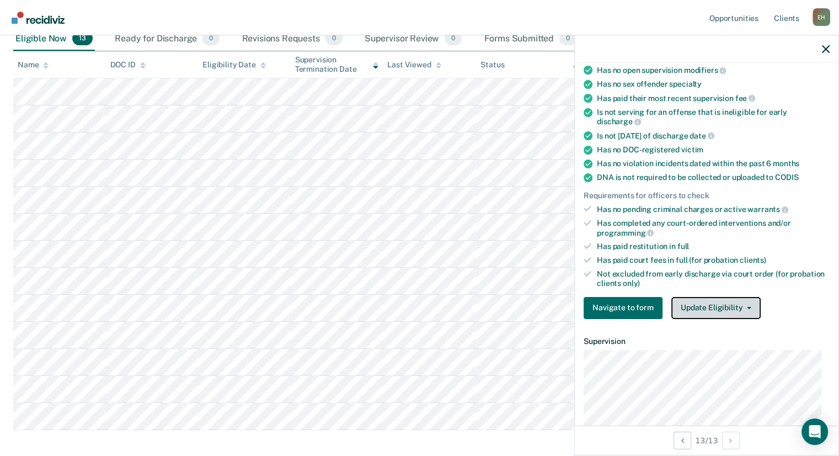
click at [717, 297] on button "Update Eligibility" at bounding box center [715, 308] width 89 height 22
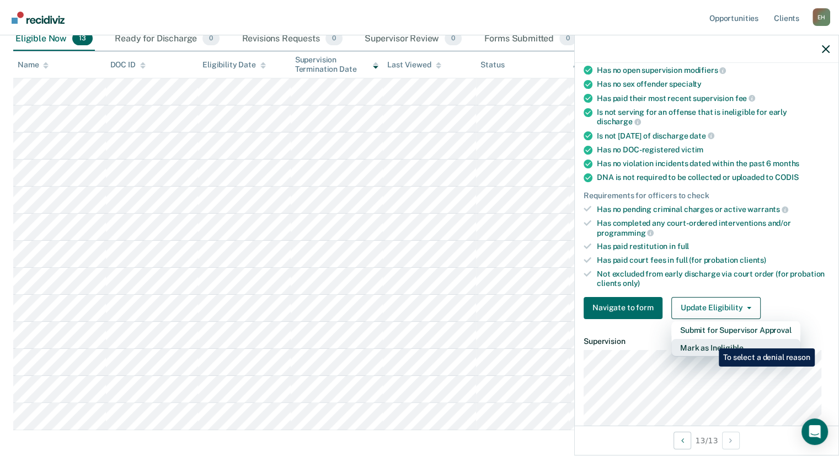
click at [710, 340] on button "Mark as Ineligible" at bounding box center [735, 348] width 129 height 18
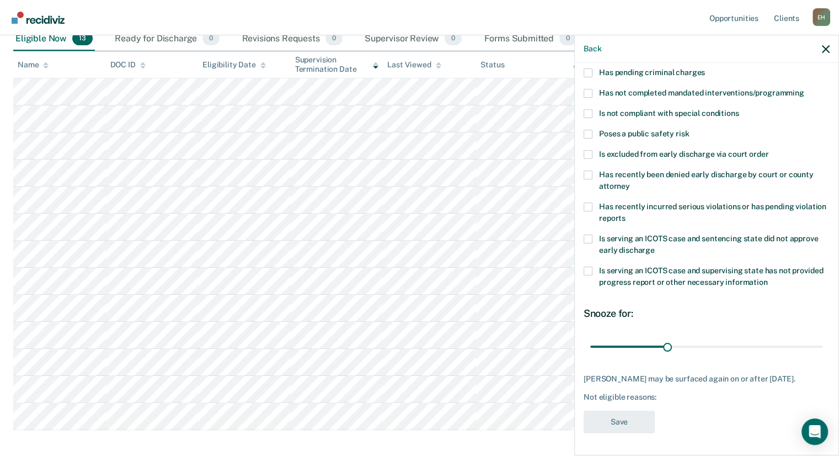
scroll to position [45, 0]
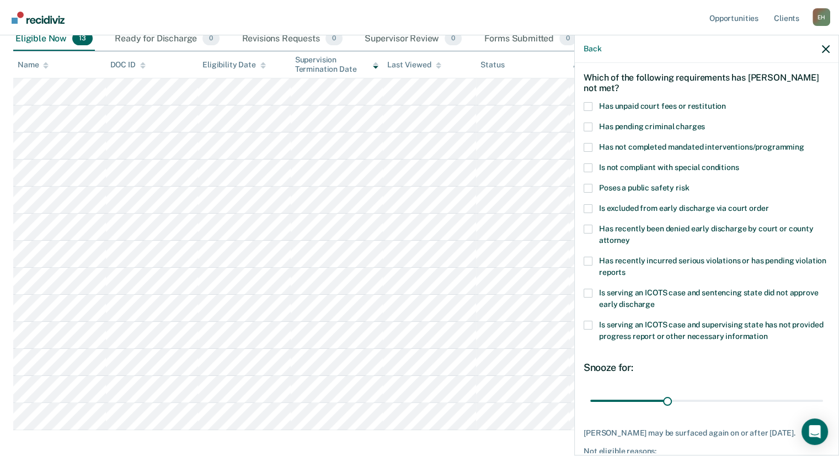
click at [596, 105] on label "Has unpaid court fees or restitution" at bounding box center [707, 108] width 246 height 12
click at [726, 102] on input "Has unpaid court fees or restitution" at bounding box center [726, 102] width 0 height 0
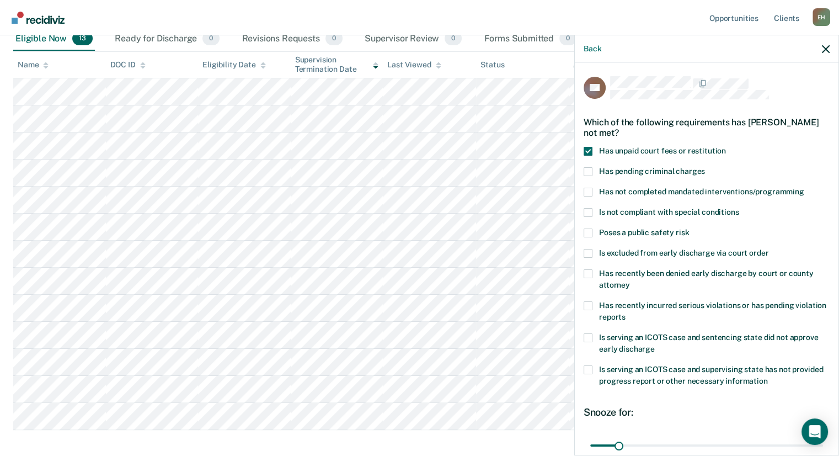
click at [594, 253] on label "Is excluded from early discharge via court order" at bounding box center [707, 255] width 246 height 12
click at [768, 249] on input "Is excluded from early discharge via court order" at bounding box center [768, 249] width 0 height 0
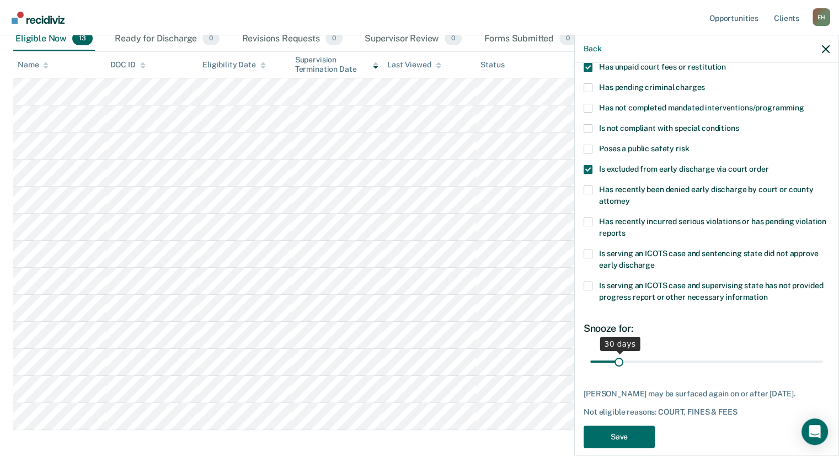
scroll to position [88, 0]
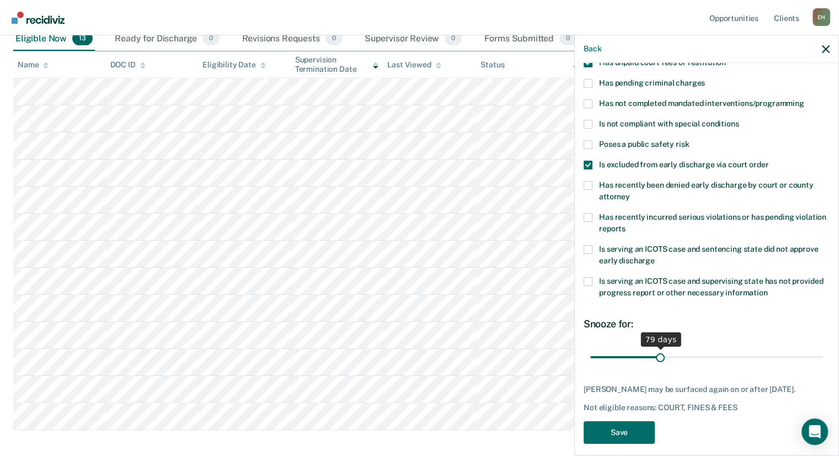
drag, startPoint x: 619, startPoint y: 358, endPoint x: 657, endPoint y: 357, distance: 38.1
click at [657, 357] on input "range" at bounding box center [706, 356] width 233 height 19
drag, startPoint x: 654, startPoint y: 347, endPoint x: 667, endPoint y: 345, distance: 13.4
click at [661, 345] on div "79 days" at bounding box center [661, 339] width 0 height 14
click at [667, 345] on div "79 days" at bounding box center [661, 339] width 40 height 14
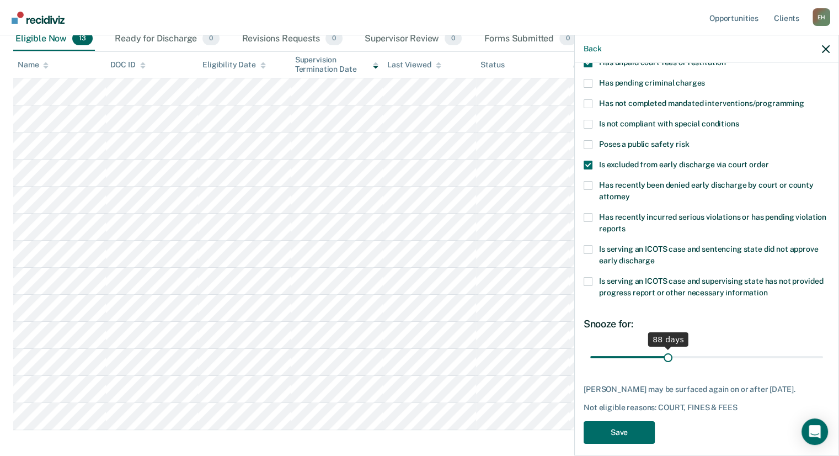
drag, startPoint x: 655, startPoint y: 358, endPoint x: 665, endPoint y: 357, distance: 9.4
click at [665, 357] on input "range" at bounding box center [706, 356] width 233 height 19
type input "86"
click at [663, 357] on input "range" at bounding box center [706, 356] width 233 height 19
click at [622, 441] on button "Save" at bounding box center [619, 432] width 71 height 23
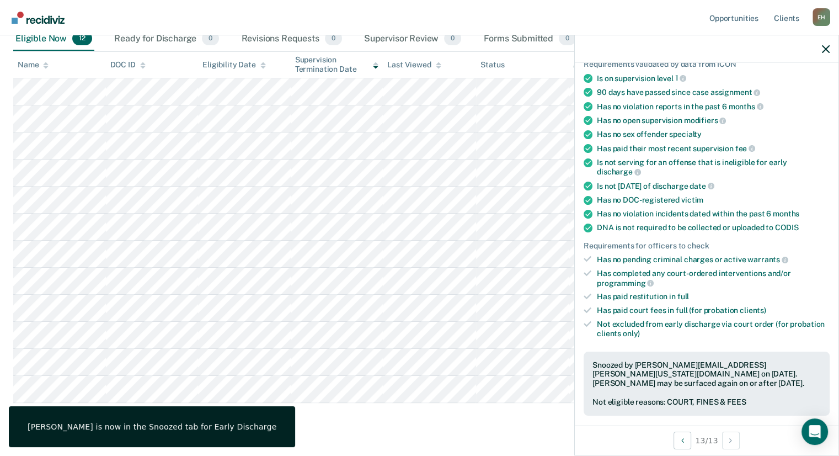
click at [831, 52] on div at bounding box center [707, 49] width 264 height 28
click at [830, 51] on div at bounding box center [707, 49] width 264 height 28
click at [826, 48] on icon "button" at bounding box center [826, 49] width 8 height 8
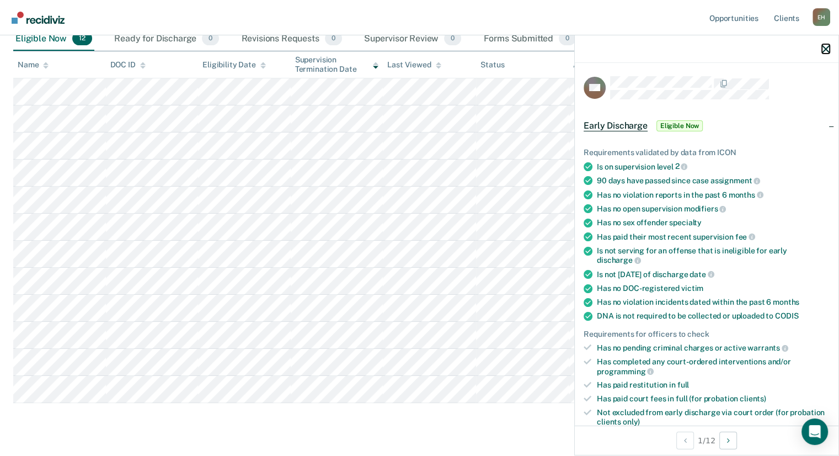
click at [823, 45] on icon "button" at bounding box center [826, 49] width 8 height 8
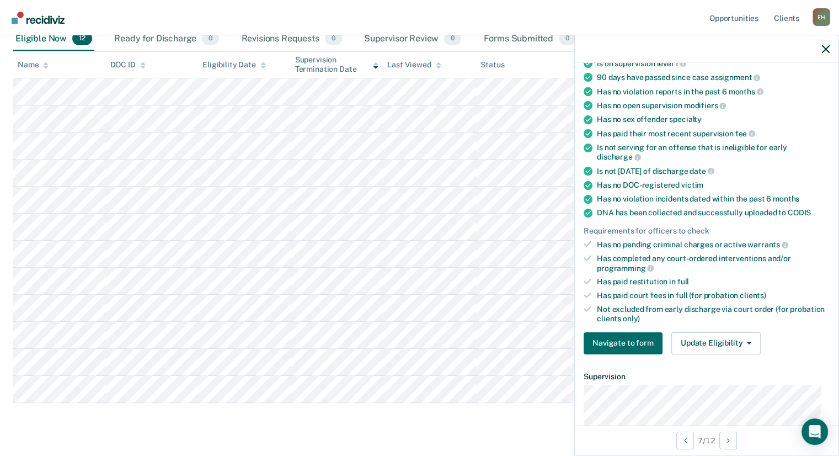
scroll to position [112, 0]
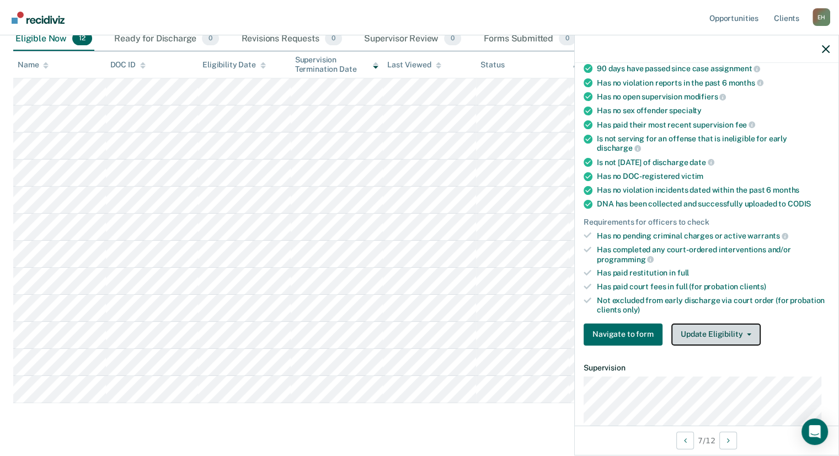
click at [699, 329] on button "Update Eligibility" at bounding box center [715, 334] width 89 height 22
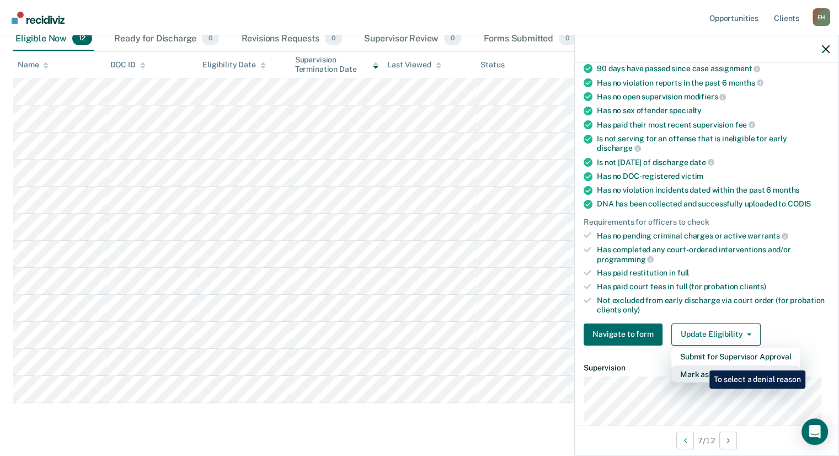
click at [701, 365] on button "Mark as Ineligible" at bounding box center [735, 374] width 129 height 18
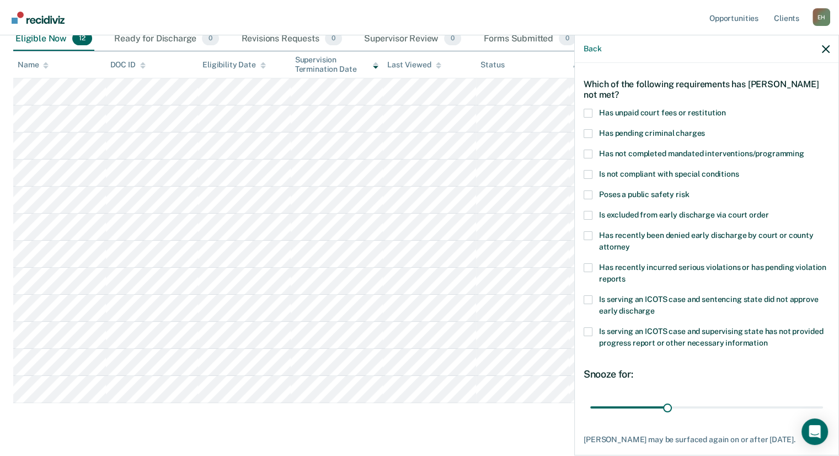
scroll to position [30, 0]
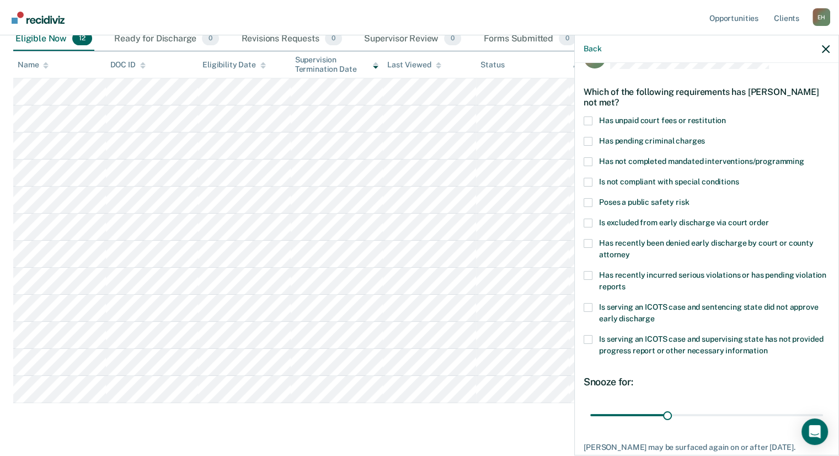
click at [592, 116] on label "Has unpaid court fees or restitution" at bounding box center [707, 122] width 246 height 12
click at [726, 116] on input "Has unpaid court fees or restitution" at bounding box center [726, 116] width 0 height 0
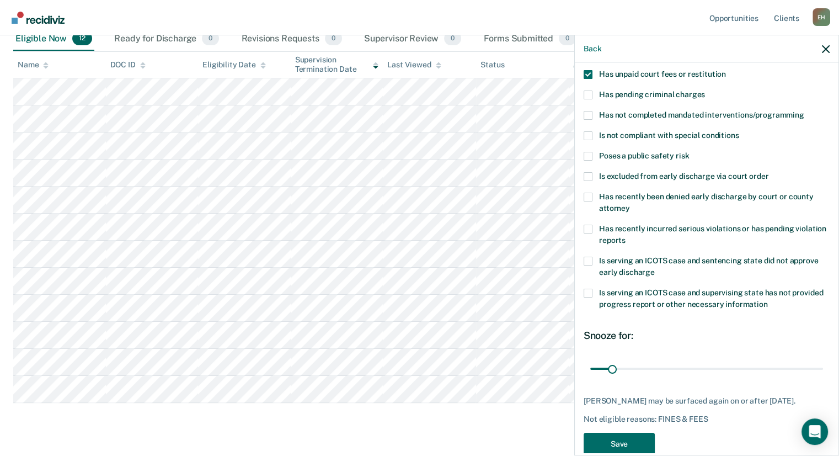
scroll to position [81, 0]
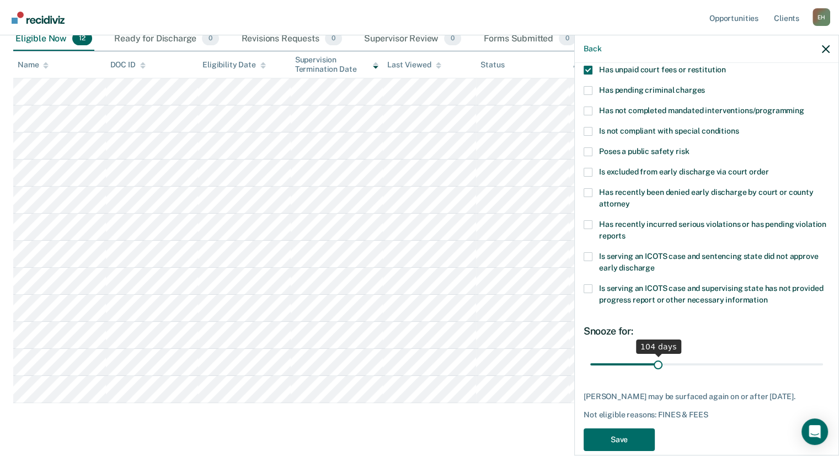
drag, startPoint x: 608, startPoint y: 365, endPoint x: 655, endPoint y: 360, distance: 47.1
type input "104"
click at [655, 360] on input "range" at bounding box center [706, 364] width 233 height 19
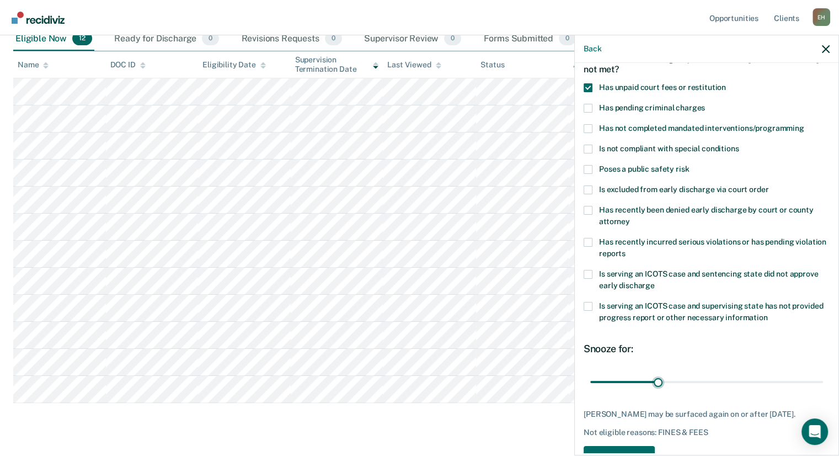
scroll to position [59, 0]
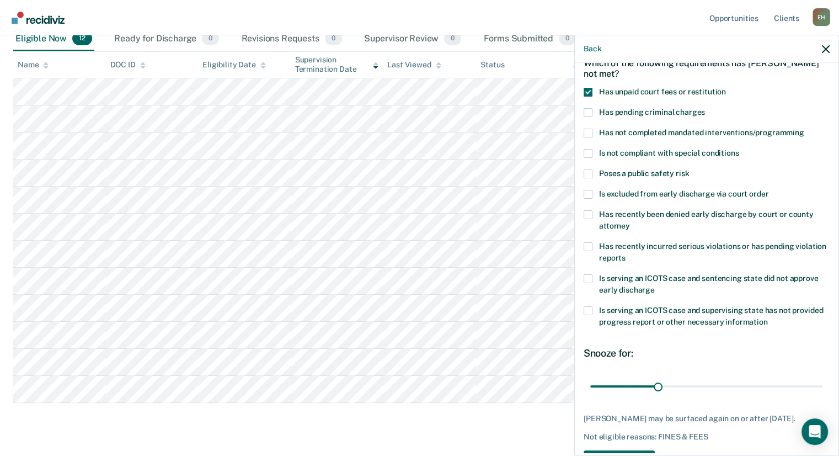
click at [587, 135] on span at bounding box center [588, 133] width 9 height 9
click at [804, 129] on input "Has not completed mandated interventions/programming" at bounding box center [804, 129] width 0 height 0
click at [587, 135] on span at bounding box center [588, 133] width 9 height 9
click at [804, 129] on input "Has not completed mandated interventions/programming" at bounding box center [804, 129] width 0 height 0
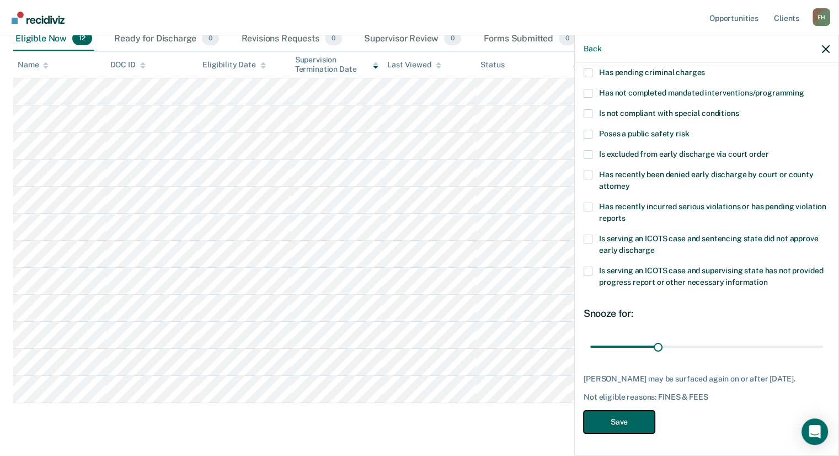
click at [618, 424] on button "Save" at bounding box center [619, 421] width 71 height 23
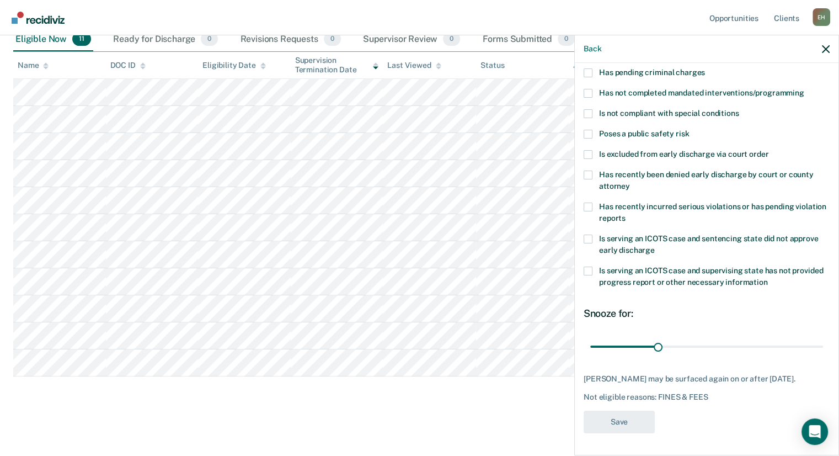
scroll to position [128, 0]
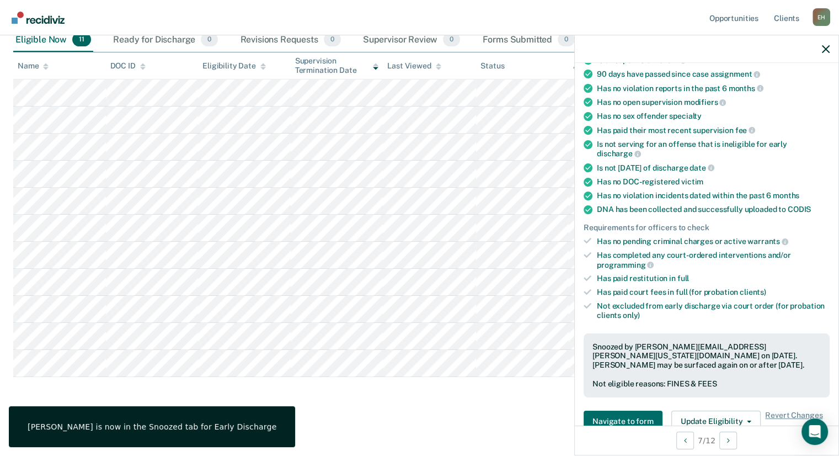
click at [826, 53] on div at bounding box center [707, 49] width 264 height 28
click at [830, 49] on div at bounding box center [707, 49] width 264 height 28
click at [828, 49] on icon "button" at bounding box center [826, 49] width 8 height 8
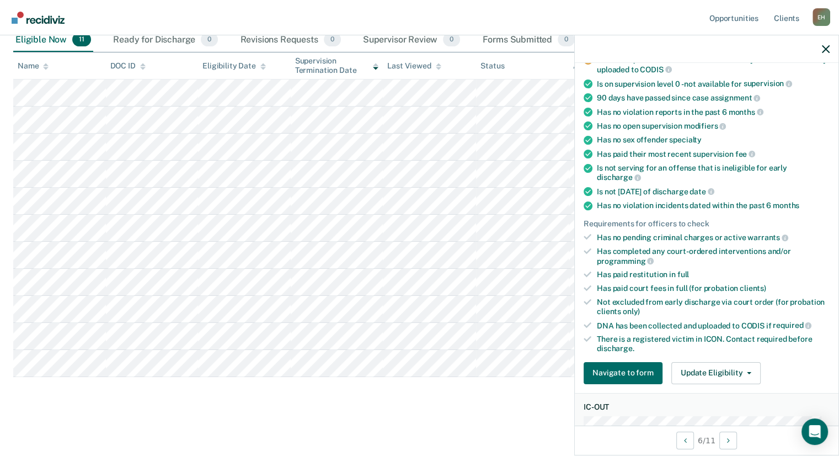
scroll to position [126, 0]
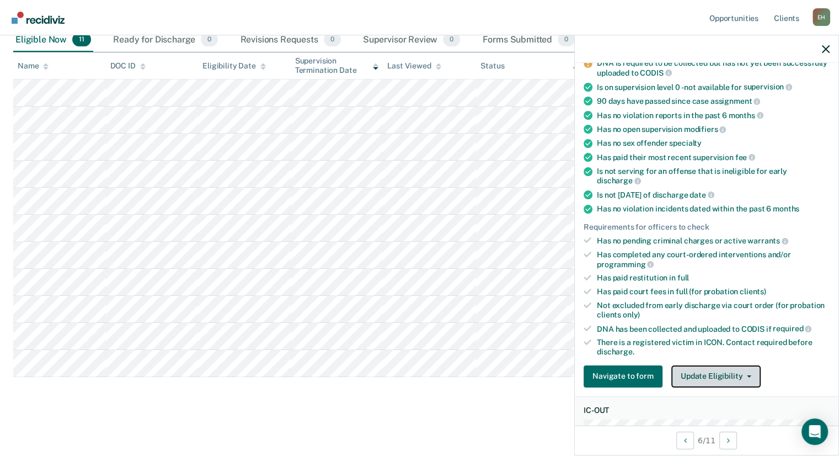
click at [719, 371] on button "Update Eligibility" at bounding box center [715, 376] width 89 height 22
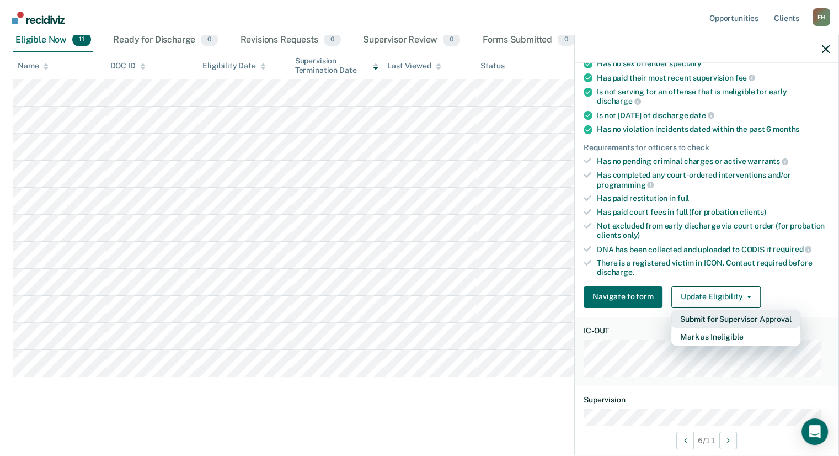
scroll to position [205, 0]
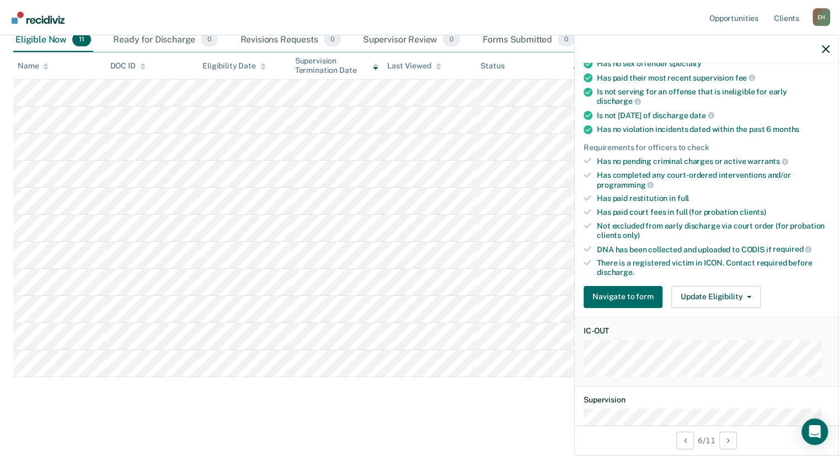
click at [692, 221] on div "Not excluded from early discharge via court order (for probation clients only)" at bounding box center [713, 230] width 233 height 19
click at [715, 287] on button "Update Eligibility" at bounding box center [715, 297] width 89 height 22
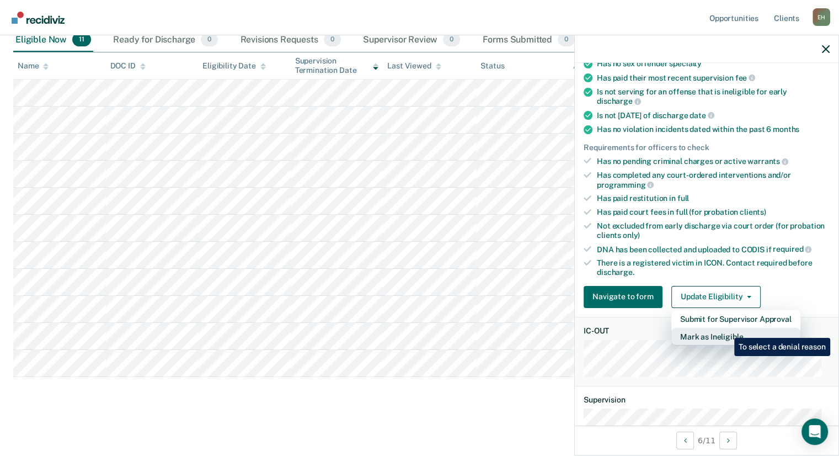
click at [726, 329] on button "Mark as Ineligible" at bounding box center [735, 337] width 129 height 18
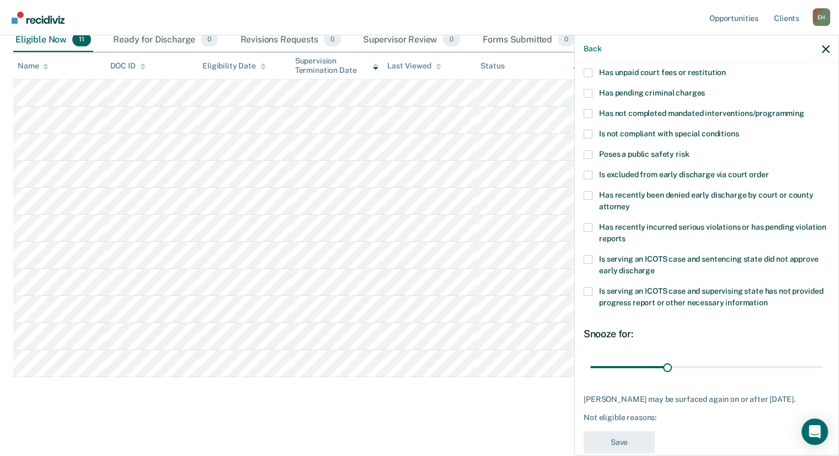
scroll to position [78, 0]
click at [597, 288] on label "Is serving an ICOTS case and supervising state has not provided progress report…" at bounding box center [707, 298] width 246 height 23
click at [768, 299] on input "Is serving an ICOTS case and supervising state has not provided progress report…" at bounding box center [768, 299] width 0 height 0
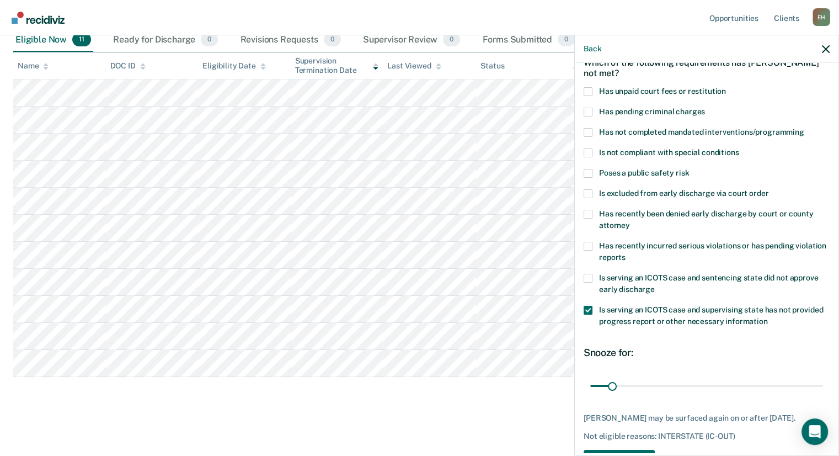
scroll to position [57, 0]
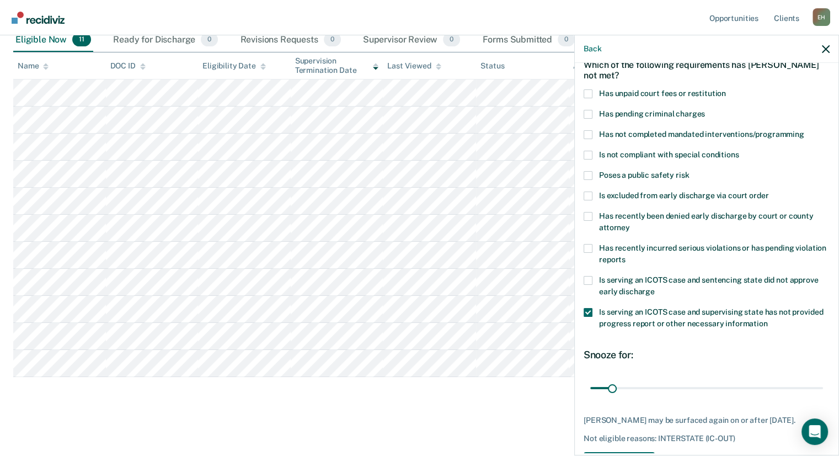
click at [587, 95] on span at bounding box center [588, 93] width 9 height 9
click at [726, 89] on input "Has unpaid court fees or restitution" at bounding box center [726, 89] width 0 height 0
click at [593, 133] on label "Has not completed mandated interventions/programming" at bounding box center [707, 136] width 246 height 12
click at [804, 130] on input "Has not completed mandated interventions/programming" at bounding box center [804, 130] width 0 height 0
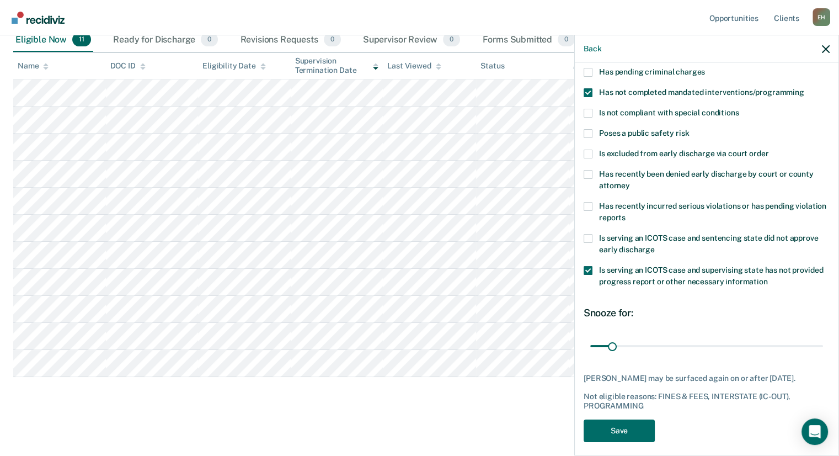
scroll to position [106, 0]
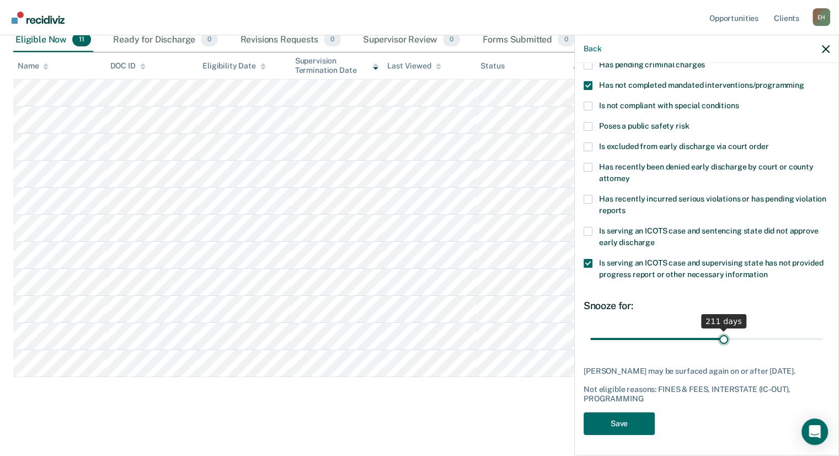
drag, startPoint x: 613, startPoint y: 343, endPoint x: 719, endPoint y: 336, distance: 106.1
type input "211"
click at [719, 336] on input "range" at bounding box center [706, 338] width 233 height 19
click at [633, 421] on button "Save" at bounding box center [619, 423] width 71 height 23
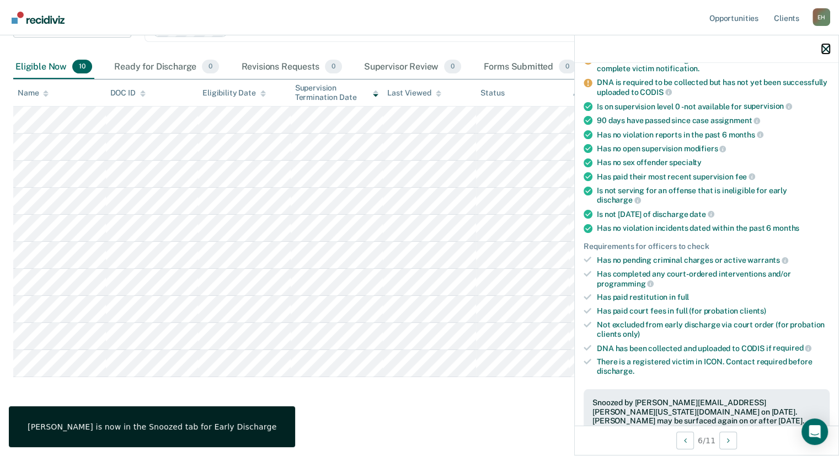
click at [825, 44] on button "button" at bounding box center [826, 48] width 8 height 9
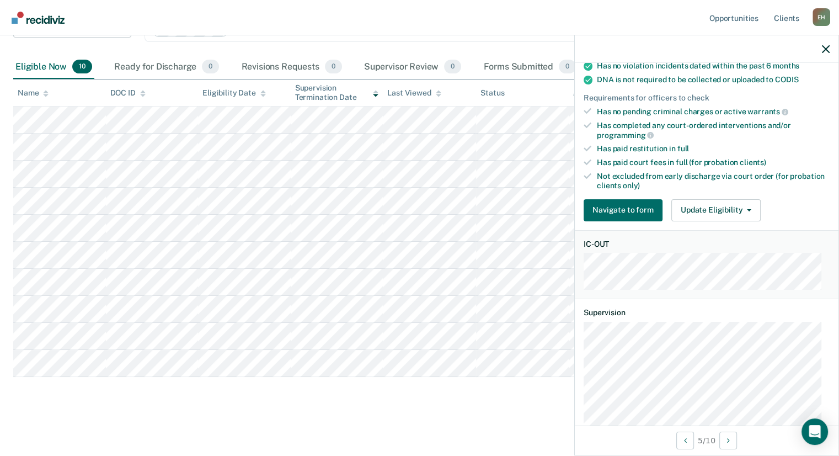
scroll to position [242, 0]
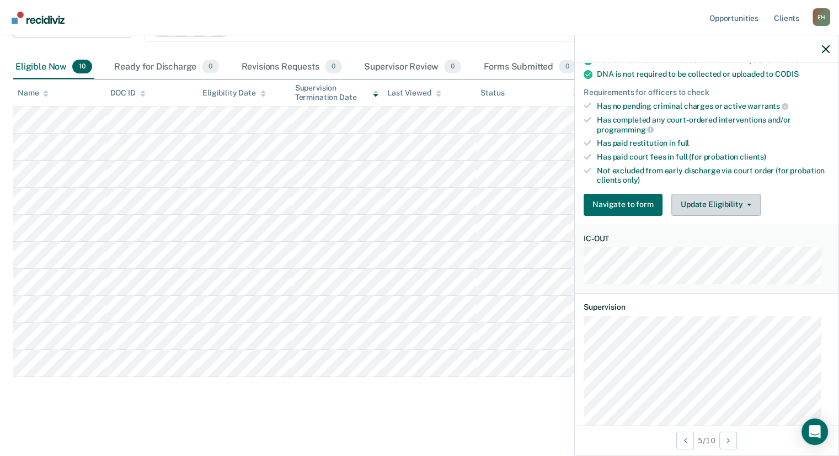
click at [698, 188] on div "Requirements validated by data from ICON Is on supervision level 0 - not availa…" at bounding box center [707, 57] width 264 height 336
click at [699, 202] on button "Update Eligibility" at bounding box center [715, 205] width 89 height 22
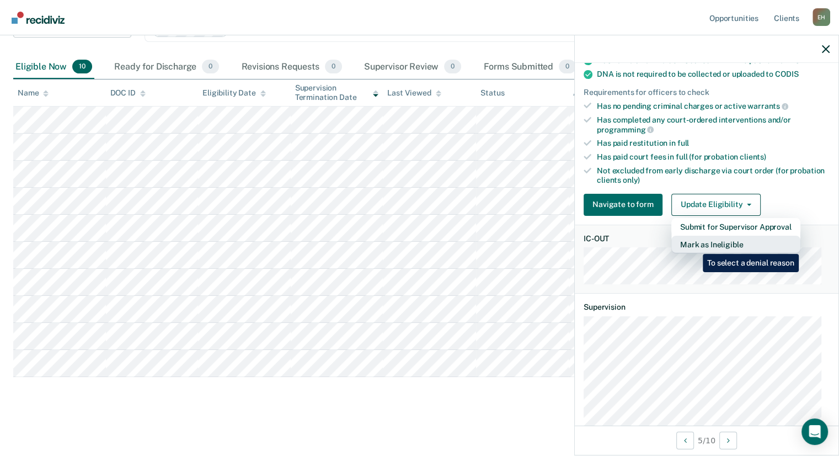
click at [694, 245] on button "Mark as Ineligible" at bounding box center [735, 245] width 129 height 18
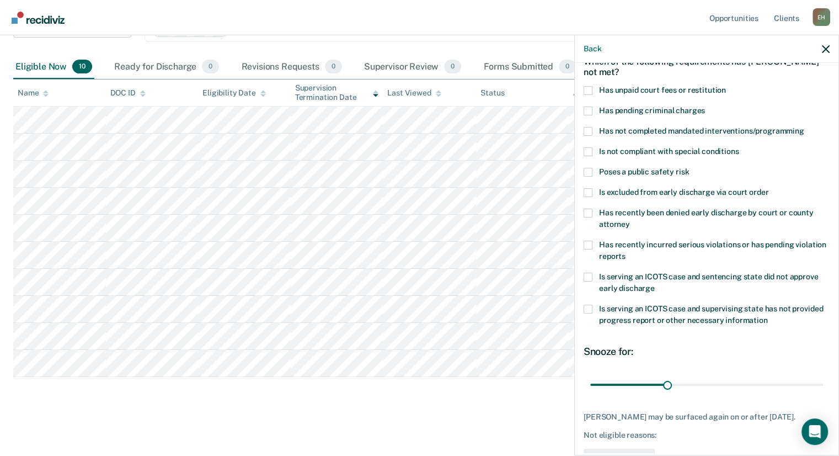
scroll to position [57, 0]
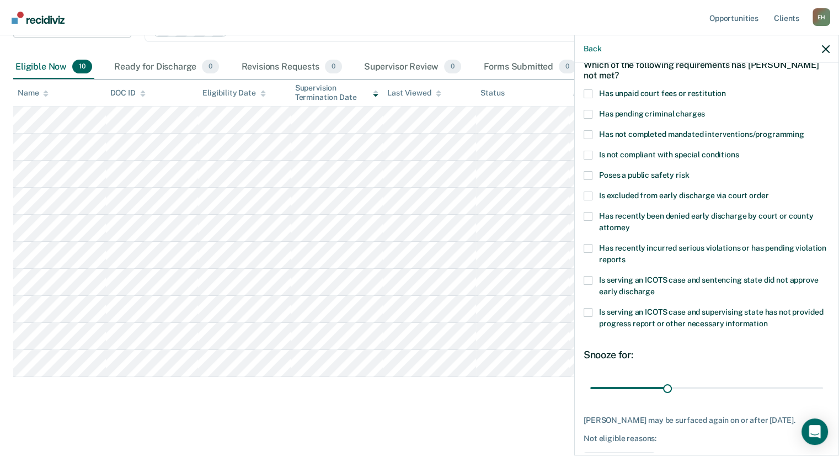
click at [600, 137] on span "Has not completed mandated interventions/programming" at bounding box center [701, 134] width 205 height 9
click at [804, 130] on input "Has not completed mandated interventions/programming" at bounding box center [804, 130] width 0 height 0
click at [590, 308] on span at bounding box center [588, 312] width 9 height 9
click at [768, 319] on input "Is serving an ICOTS case and supervising state has not provided progress report…" at bounding box center [768, 319] width 0 height 0
drag, startPoint x: 613, startPoint y: 389, endPoint x: 638, endPoint y: 393, distance: 25.1
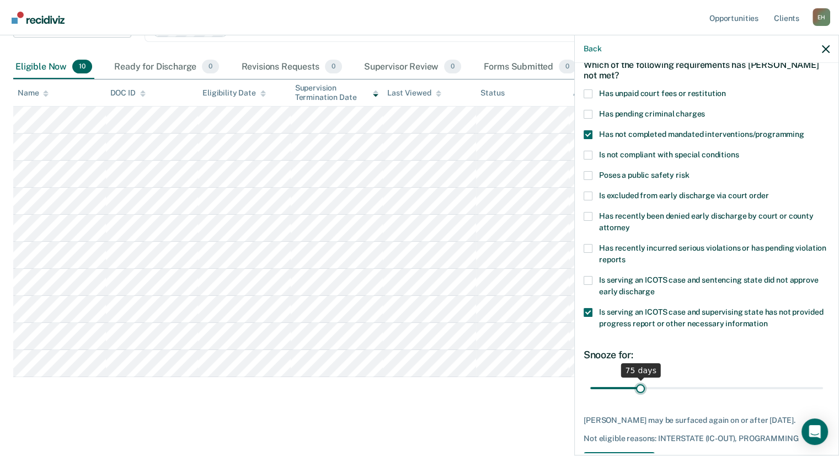
click at [638, 393] on input "range" at bounding box center [706, 387] width 233 height 19
type input "77"
click at [639, 393] on input "range" at bounding box center [706, 387] width 233 height 19
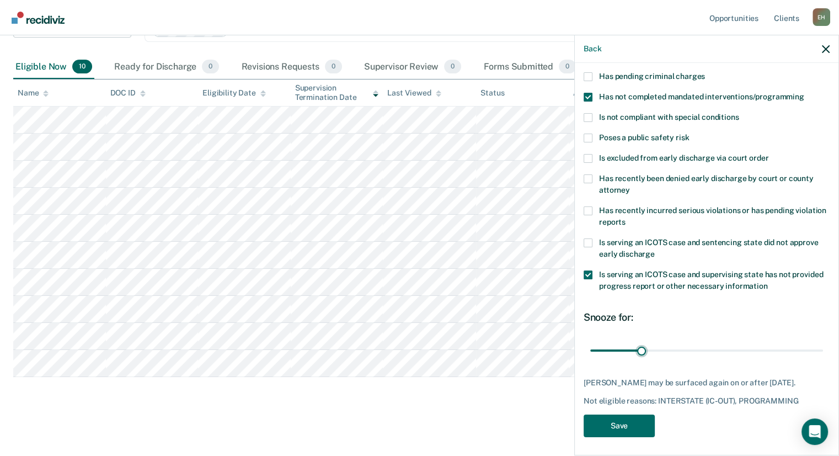
scroll to position [106, 0]
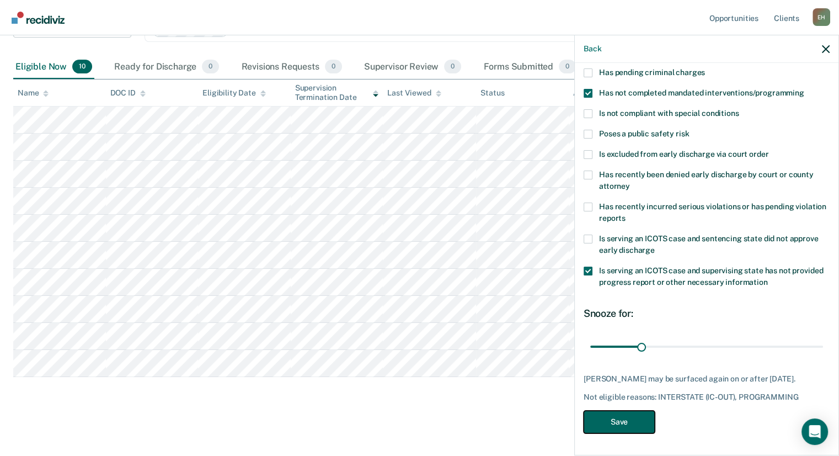
click at [635, 418] on button "Save" at bounding box center [619, 421] width 71 height 23
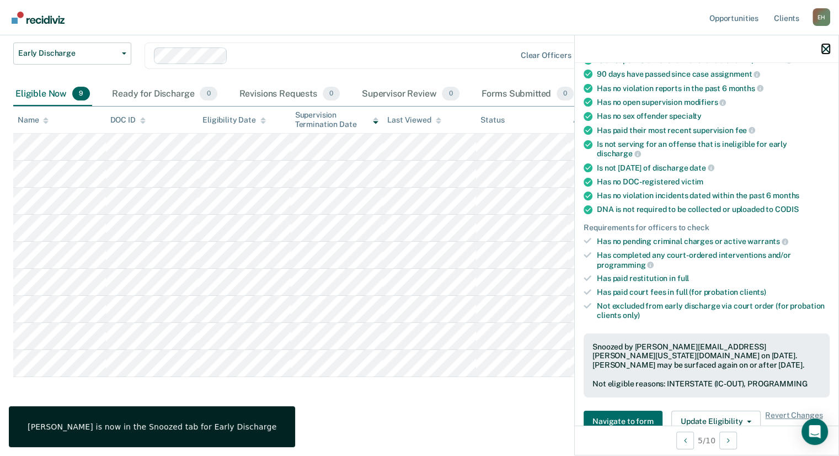
click at [822, 51] on icon "button" at bounding box center [826, 49] width 8 height 8
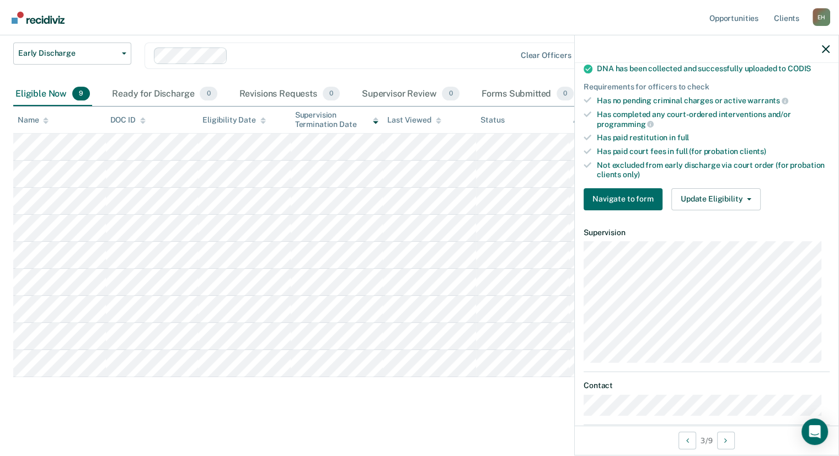
scroll to position [273, 0]
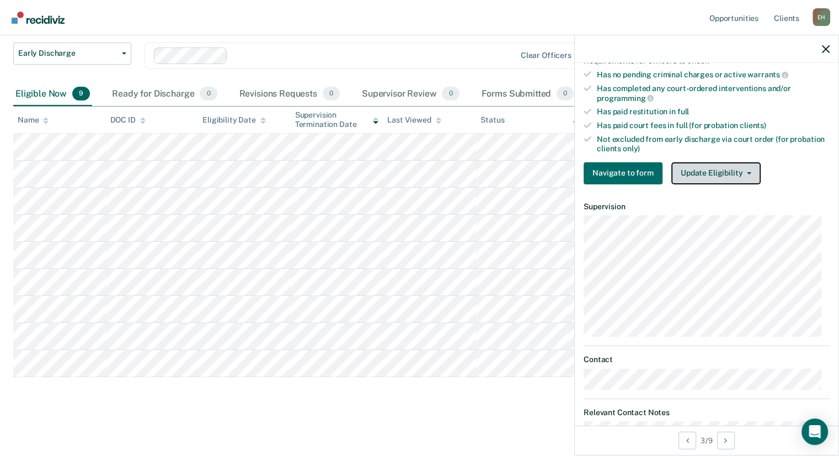
click at [702, 168] on button "Update Eligibility" at bounding box center [715, 173] width 89 height 22
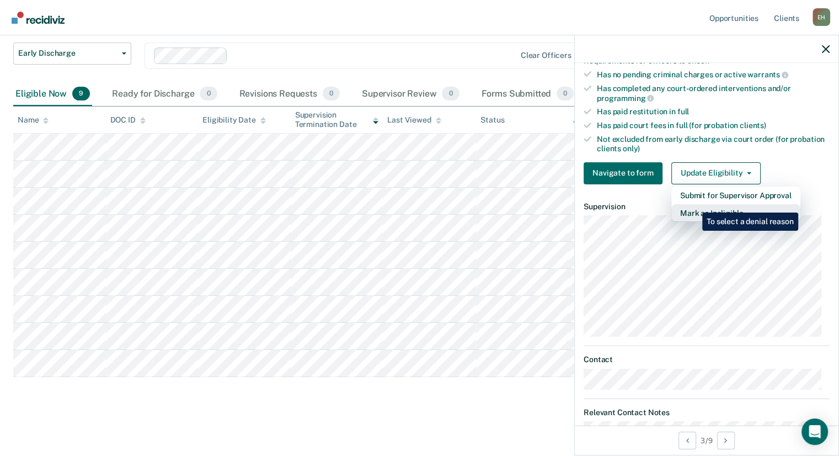
click at [694, 204] on button "Mark as Ineligible" at bounding box center [735, 213] width 129 height 18
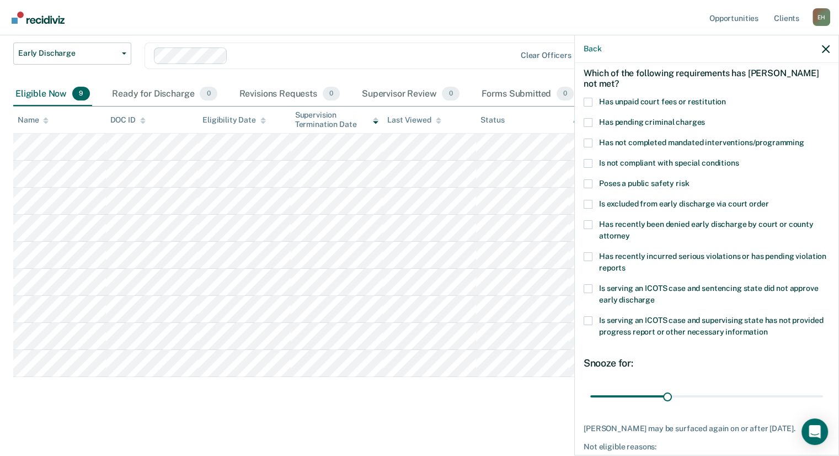
scroll to position [49, 0]
click at [587, 102] on span at bounding box center [588, 102] width 9 height 9
click at [726, 98] on input "Has unpaid court fees or restitution" at bounding box center [726, 98] width 0 height 0
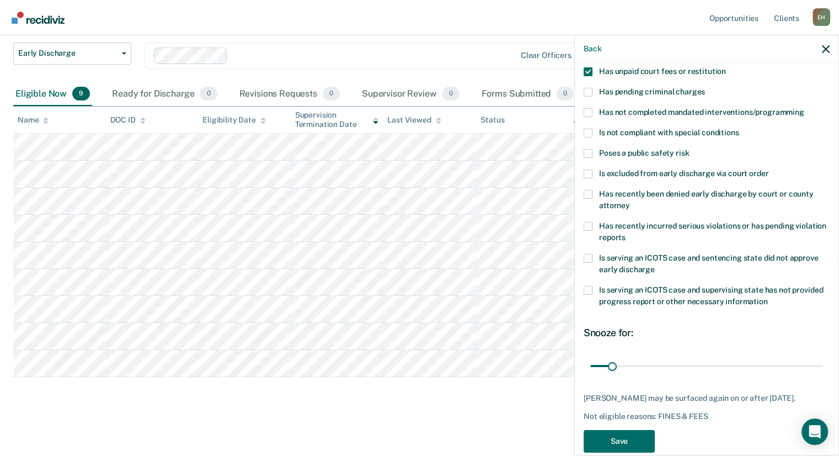
scroll to position [80, 0]
drag, startPoint x: 613, startPoint y: 366, endPoint x: 643, endPoint y: 376, distance: 30.9
type input "83"
click at [643, 375] on input "range" at bounding box center [706, 365] width 233 height 19
click at [620, 439] on button "Save" at bounding box center [619, 440] width 71 height 23
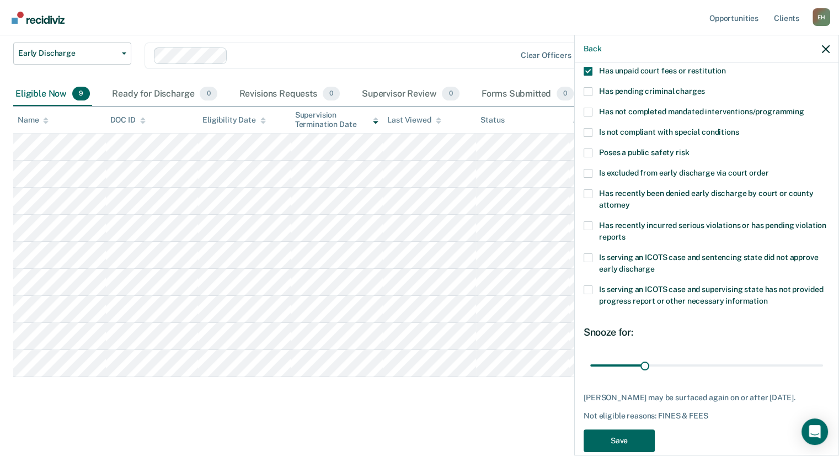
scroll to position [46, 0]
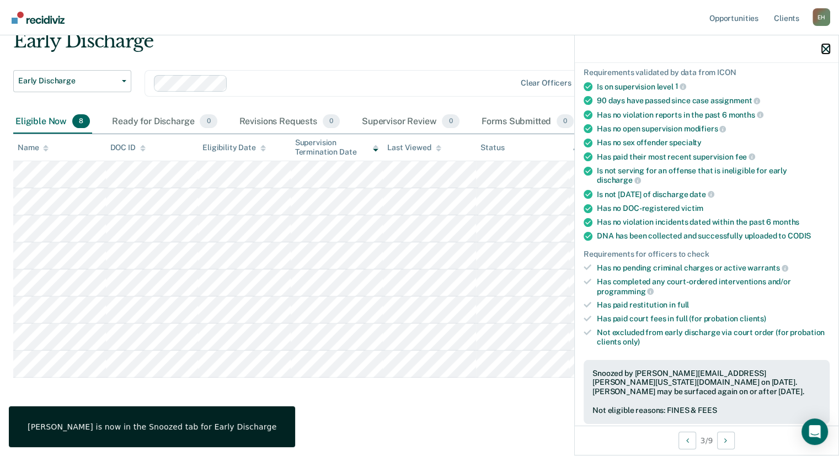
click at [822, 46] on icon "button" at bounding box center [826, 49] width 8 height 8
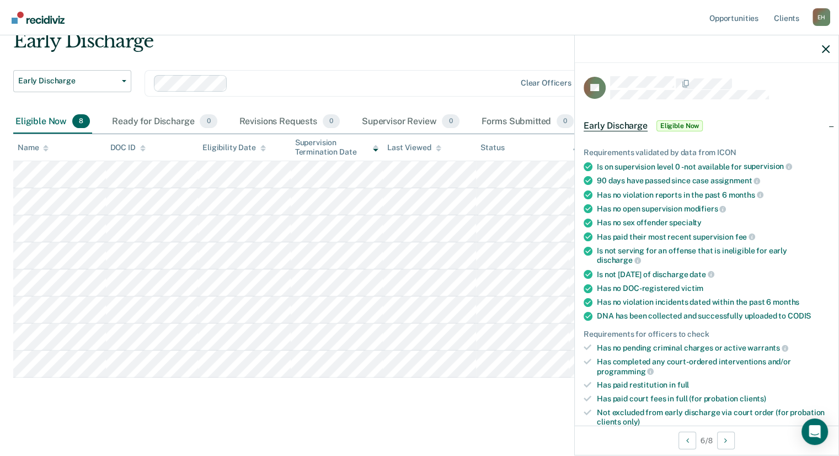
scroll to position [218, 0]
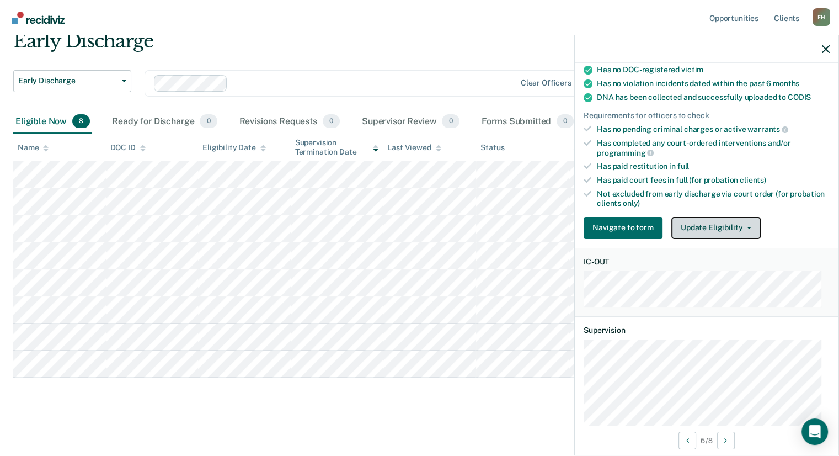
click at [702, 223] on button "Update Eligibility" at bounding box center [715, 228] width 89 height 22
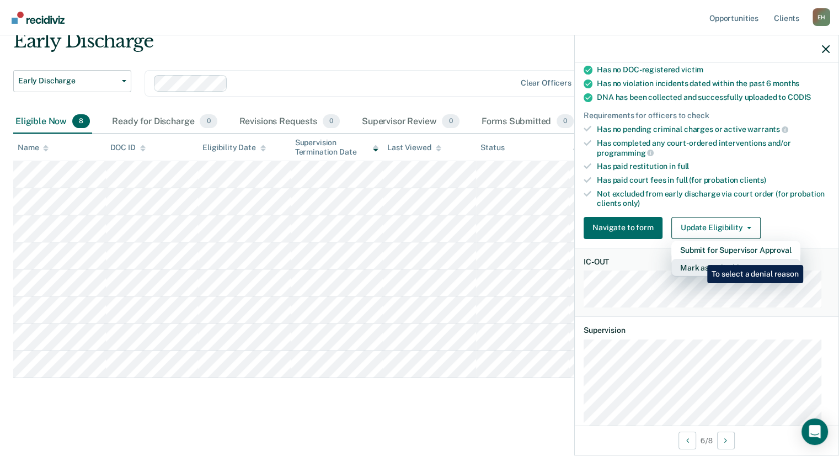
click at [699, 259] on button "Mark as Ineligible" at bounding box center [735, 268] width 129 height 18
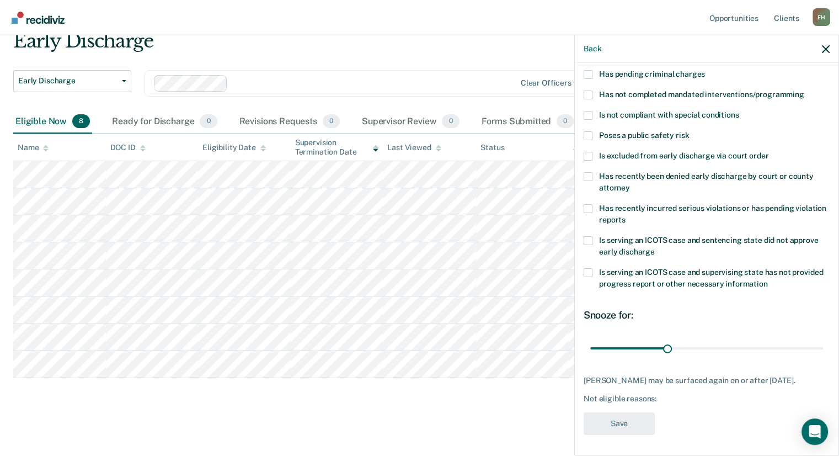
click at [598, 152] on label "Is excluded from early discharge via court order" at bounding box center [707, 158] width 246 height 12
click at [768, 152] on input "Is excluded from early discharge via court order" at bounding box center [768, 152] width 0 height 0
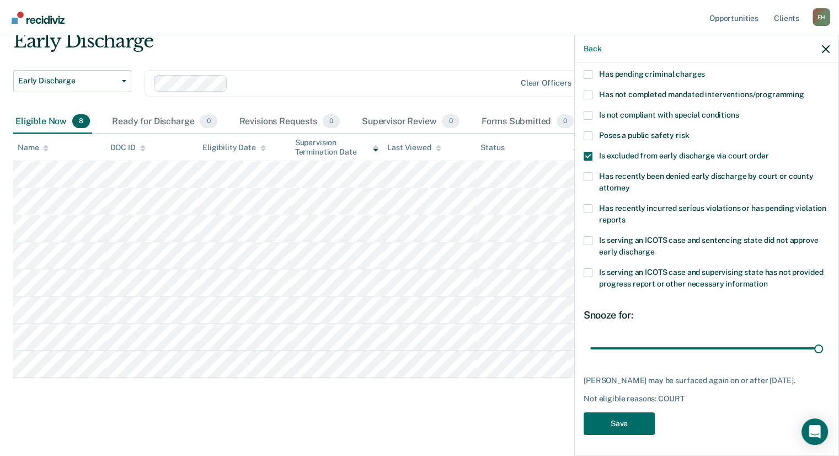
drag, startPoint x: 667, startPoint y: 347, endPoint x: 817, endPoint y: 341, distance: 150.1
type input "90"
click at [817, 341] on input "range" at bounding box center [706, 348] width 233 height 19
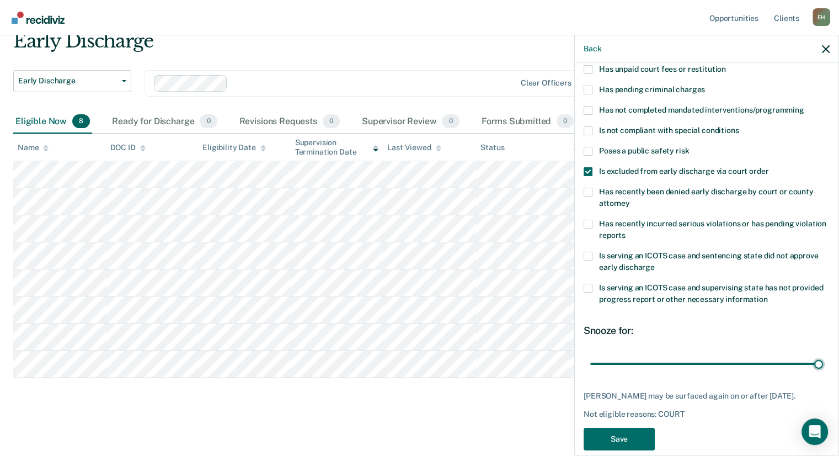
scroll to position [106, 0]
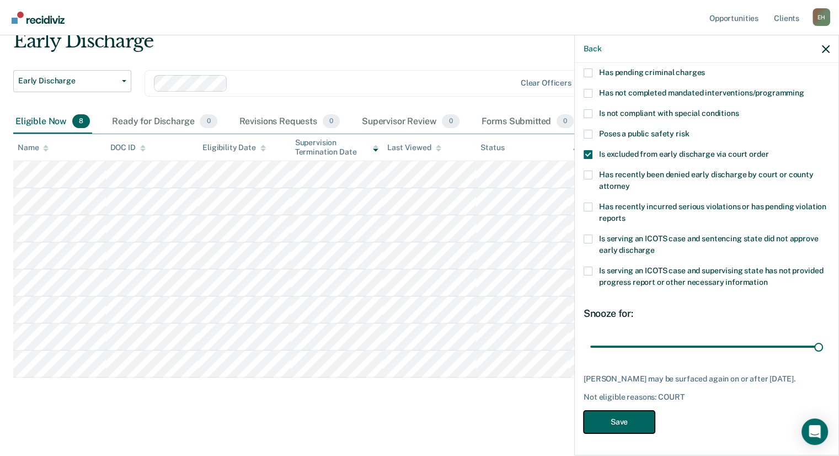
click at [622, 420] on button "Save" at bounding box center [619, 421] width 71 height 23
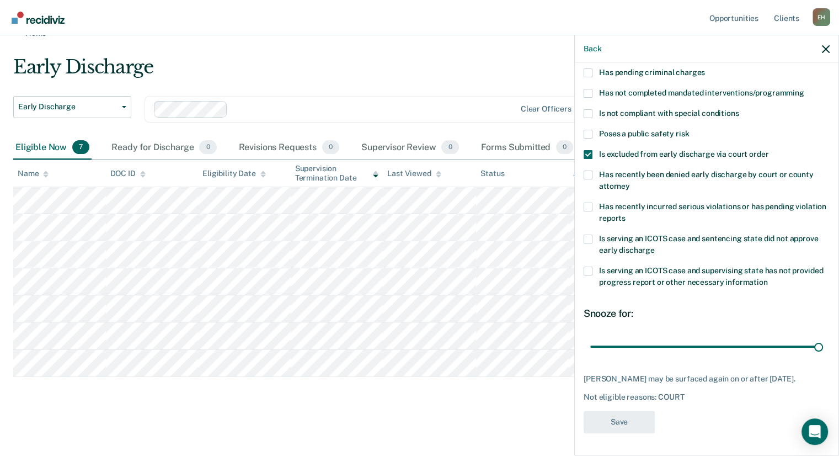
scroll to position [20, 0]
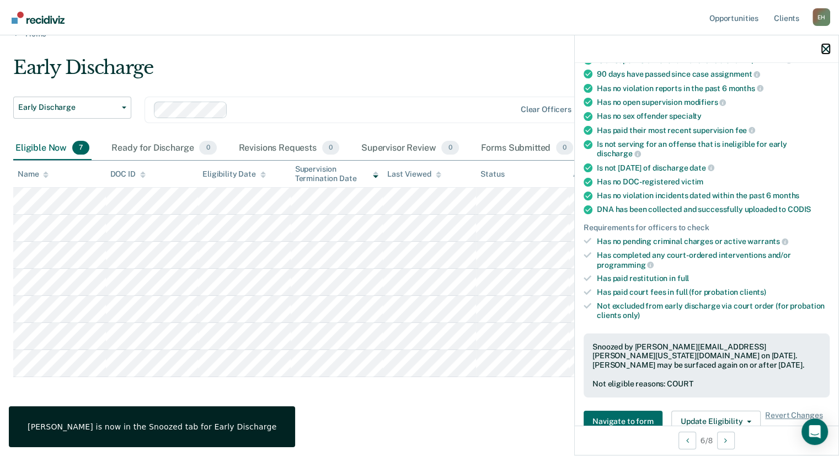
click at [823, 51] on icon "button" at bounding box center [826, 49] width 8 height 8
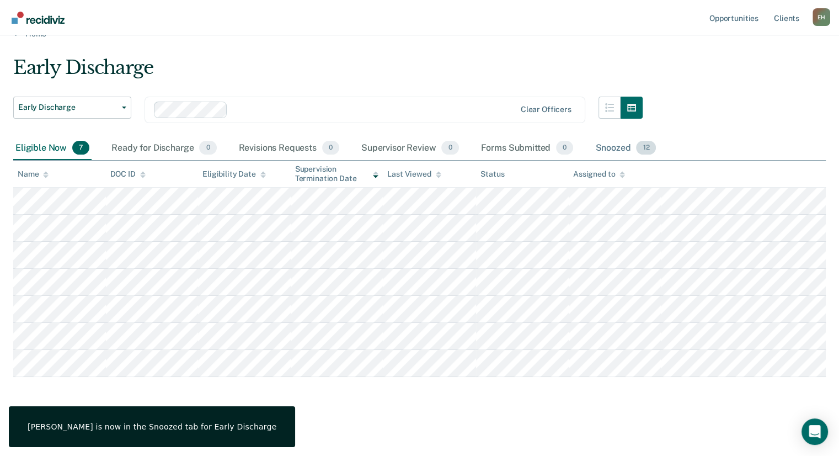
click at [618, 147] on div "Snoozed 12" at bounding box center [625, 148] width 65 height 24
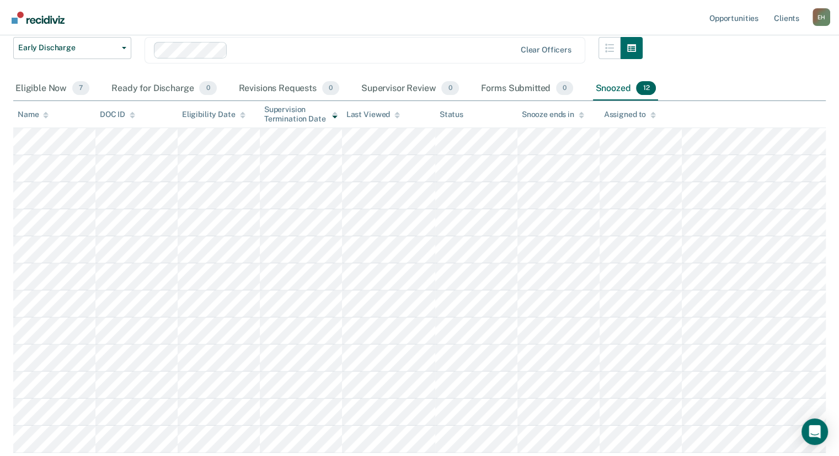
scroll to position [62, 0]
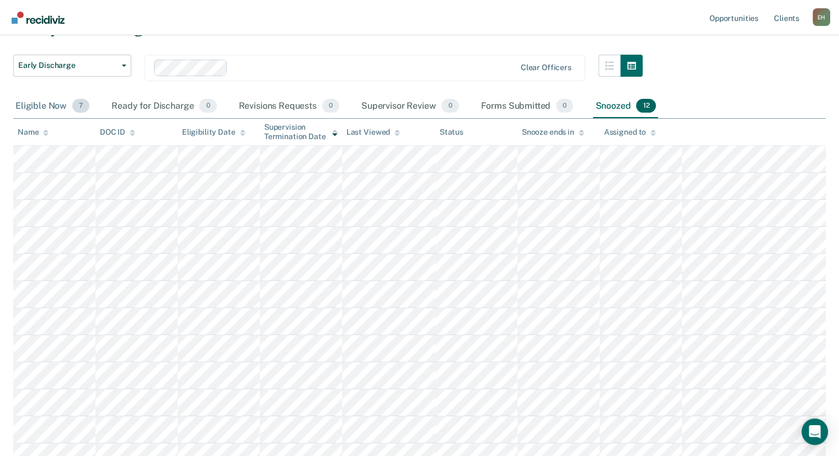
click at [56, 100] on div "Eligible Now 7" at bounding box center [52, 106] width 78 height 24
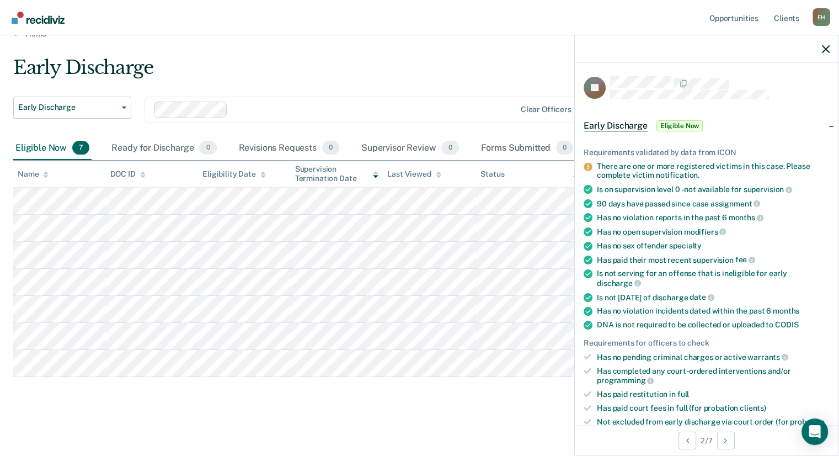
scroll to position [270, 0]
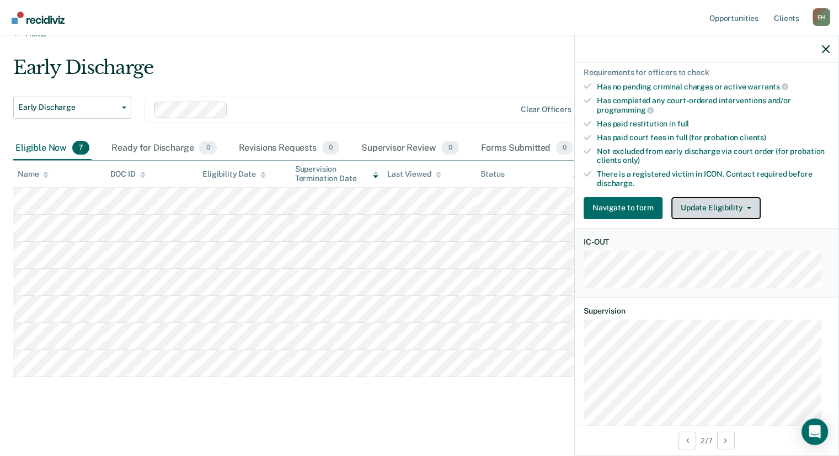
click at [713, 197] on button "Update Eligibility" at bounding box center [715, 208] width 89 height 22
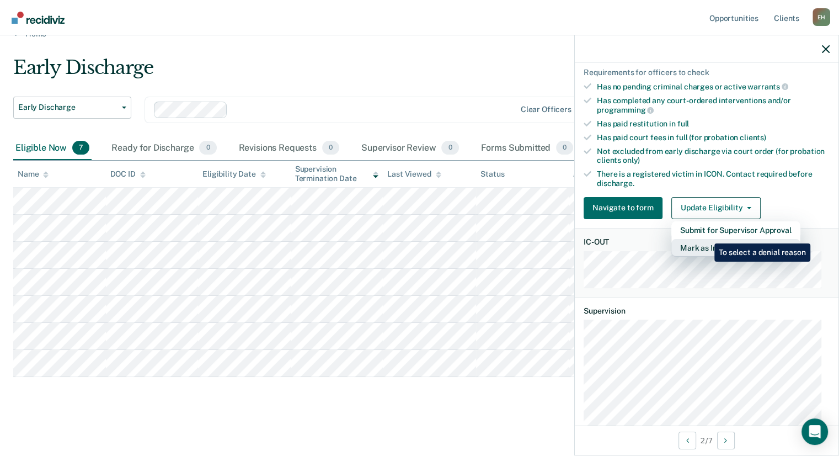
click at [706, 239] on button "Mark as Ineligible" at bounding box center [735, 248] width 129 height 18
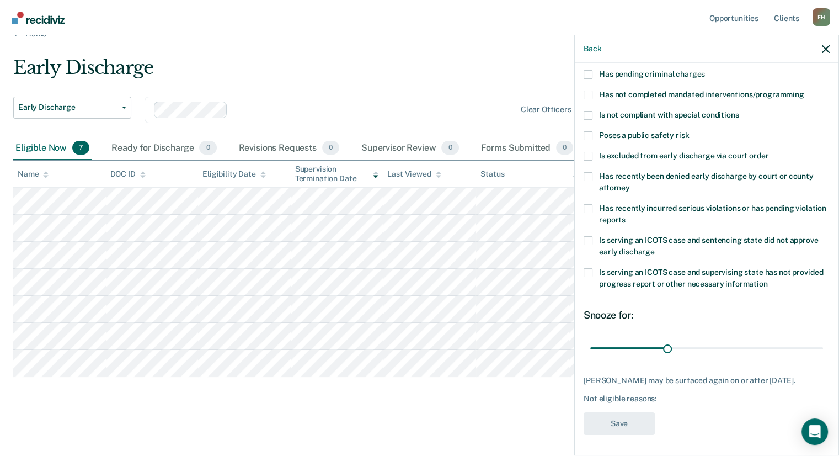
click at [593, 270] on label "Is serving an ICOTS case and supervising state has not provided progress report…" at bounding box center [707, 279] width 246 height 23
click at [768, 280] on input "Is serving an ICOTS case and supervising state has not provided progress report…" at bounding box center [768, 280] width 0 height 0
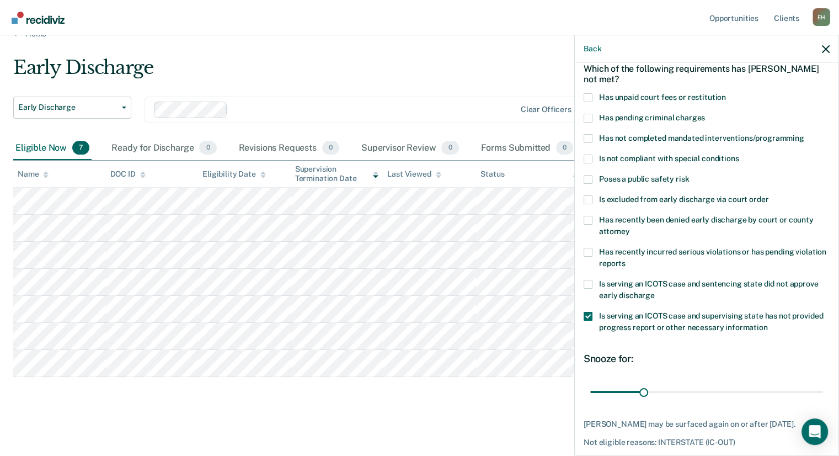
scroll to position [52, 0]
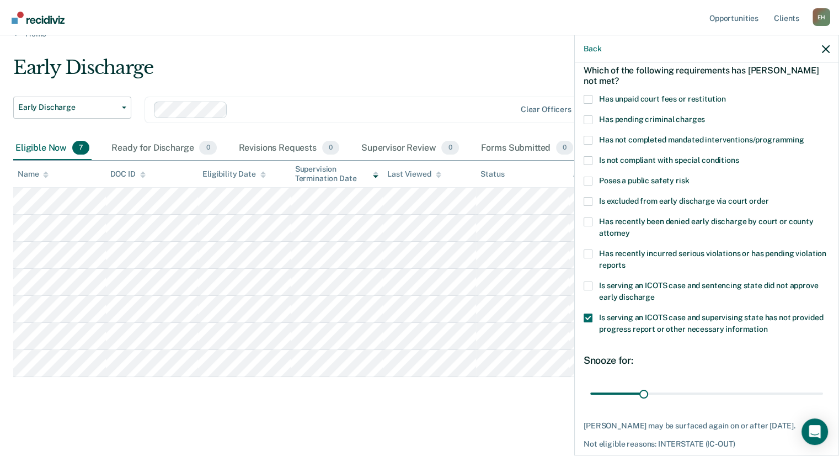
click at [587, 143] on span at bounding box center [588, 140] width 9 height 9
click at [804, 136] on input "Has not completed mandated interventions/programming" at bounding box center [804, 136] width 0 height 0
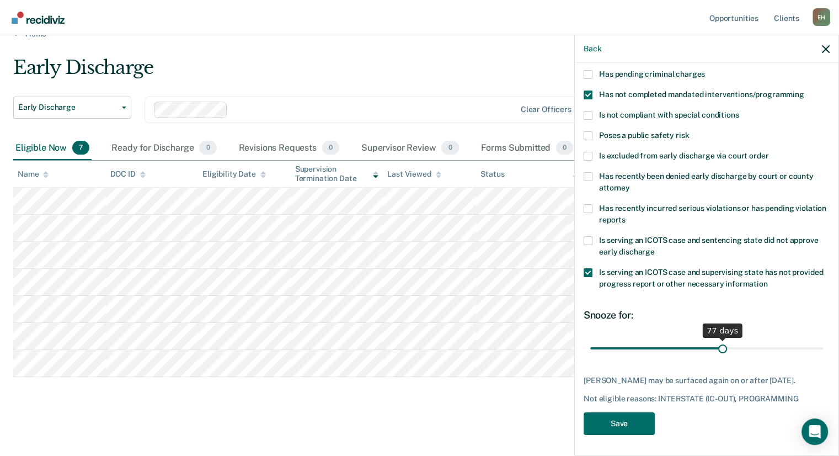
drag, startPoint x: 644, startPoint y: 345, endPoint x: 718, endPoint y: 342, distance: 73.4
type input "77"
click at [718, 342] on input "range" at bounding box center [706, 348] width 233 height 19
click at [633, 435] on button "Save" at bounding box center [619, 423] width 71 height 23
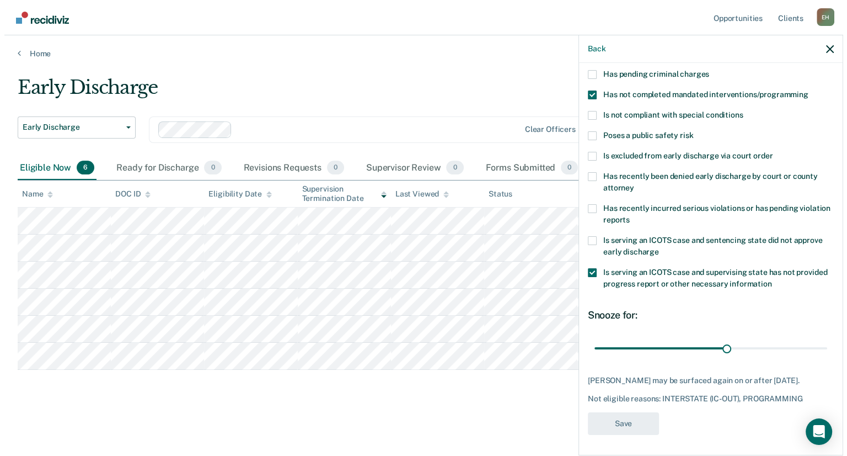
scroll to position [0, 0]
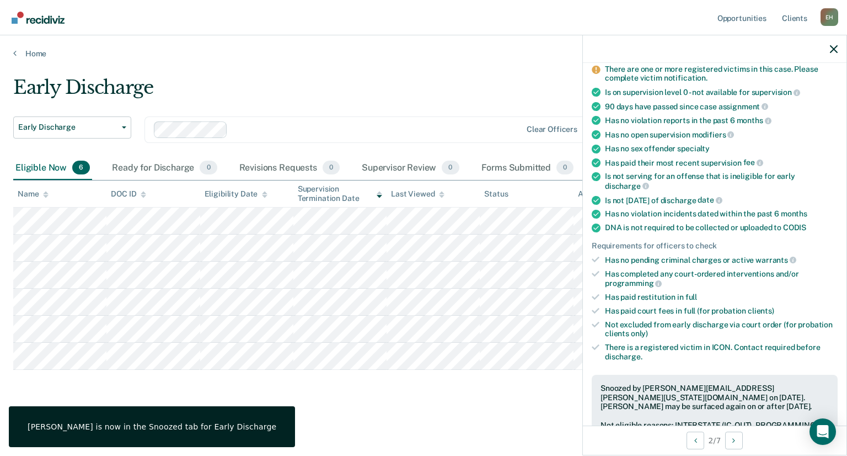
click at [831, 53] on div at bounding box center [715, 49] width 264 height 28
click at [833, 52] on icon "button" at bounding box center [834, 49] width 8 height 8
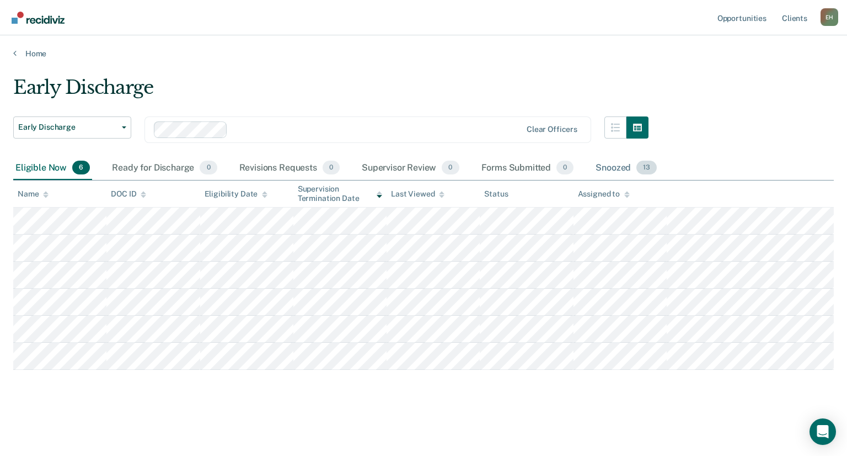
click at [618, 159] on div "Snoozed 13" at bounding box center [626, 168] width 66 height 24
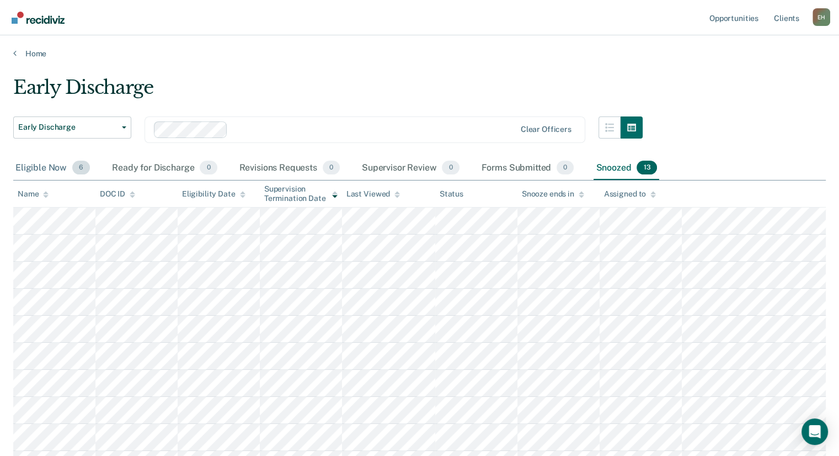
click at [53, 163] on div "Eligible Now 6" at bounding box center [52, 168] width 79 height 24
